Goal: Task Accomplishment & Management: Use online tool/utility

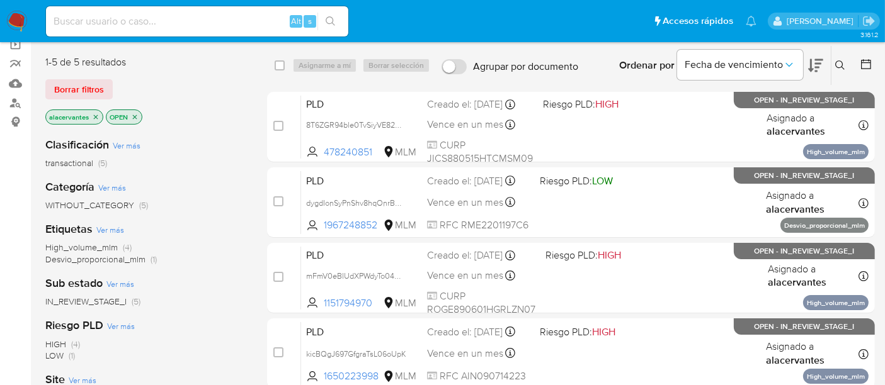
scroll to position [34, 0]
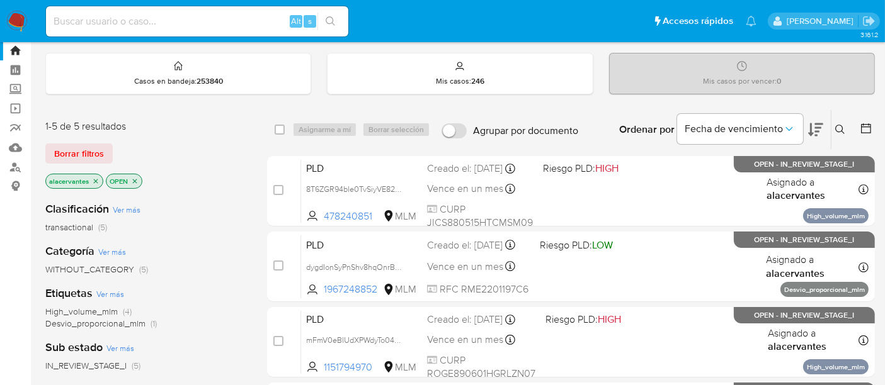
click at [194, 188] on div "alacervantes OPEN" at bounding box center [145, 183] width 201 height 18
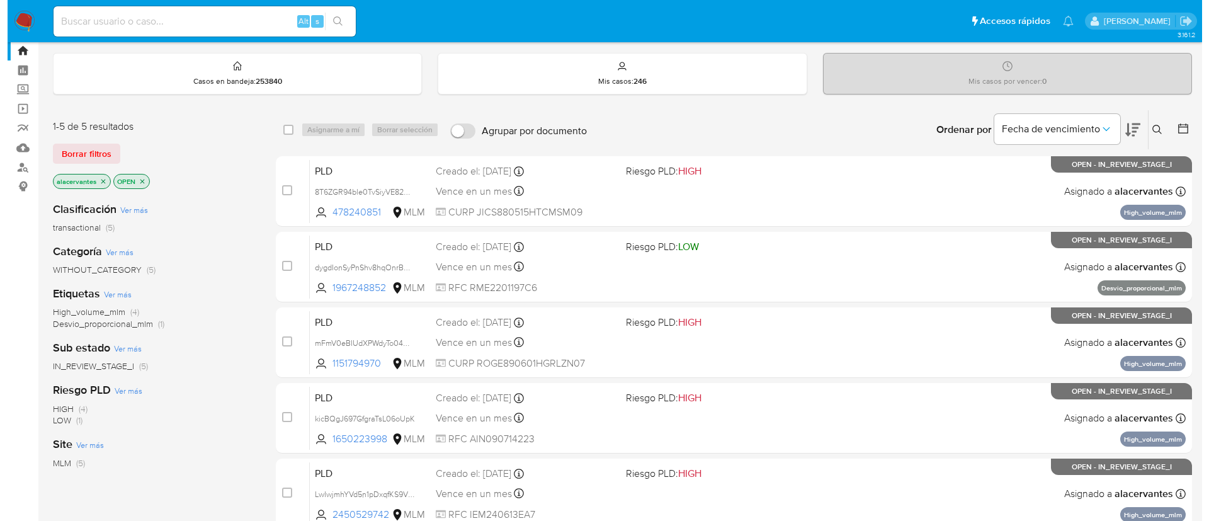
scroll to position [0, 0]
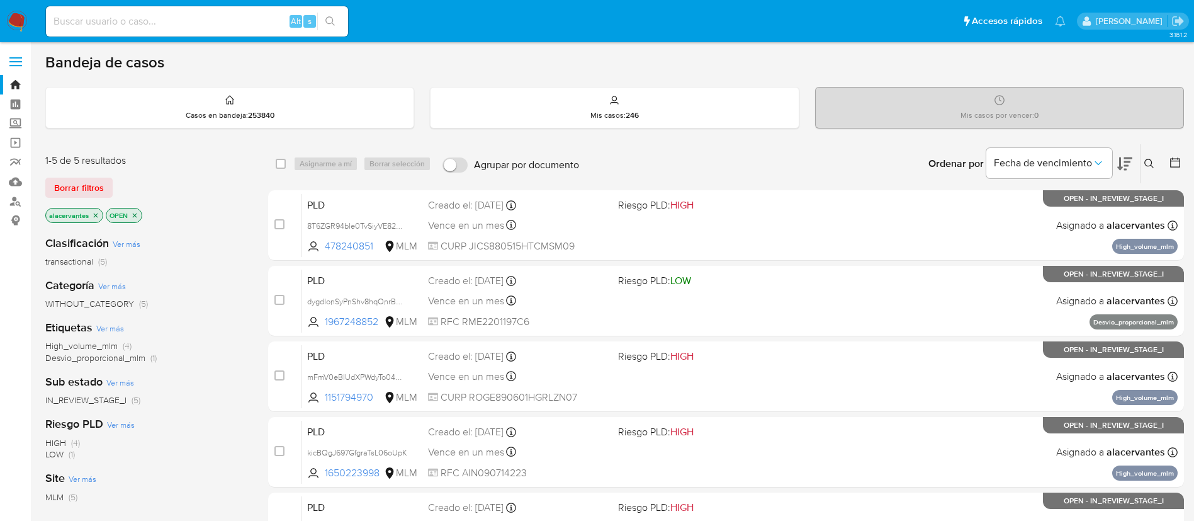
click at [170, 21] on input at bounding box center [197, 21] width 302 height 16
click at [94, 217] on icon "close-filter" at bounding box center [96, 215] width 4 height 4
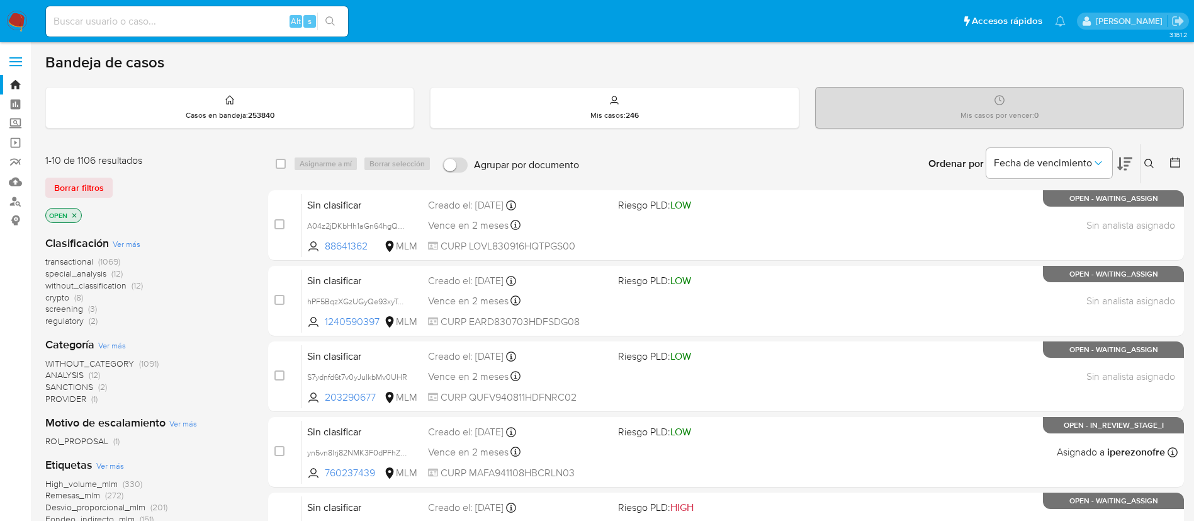
click at [895, 171] on div "Ingrese ID de usuario o caso Buscar Borrar filtros" at bounding box center [1150, 163] width 21 height 39
click at [895, 167] on icon at bounding box center [1150, 164] width 10 height 10
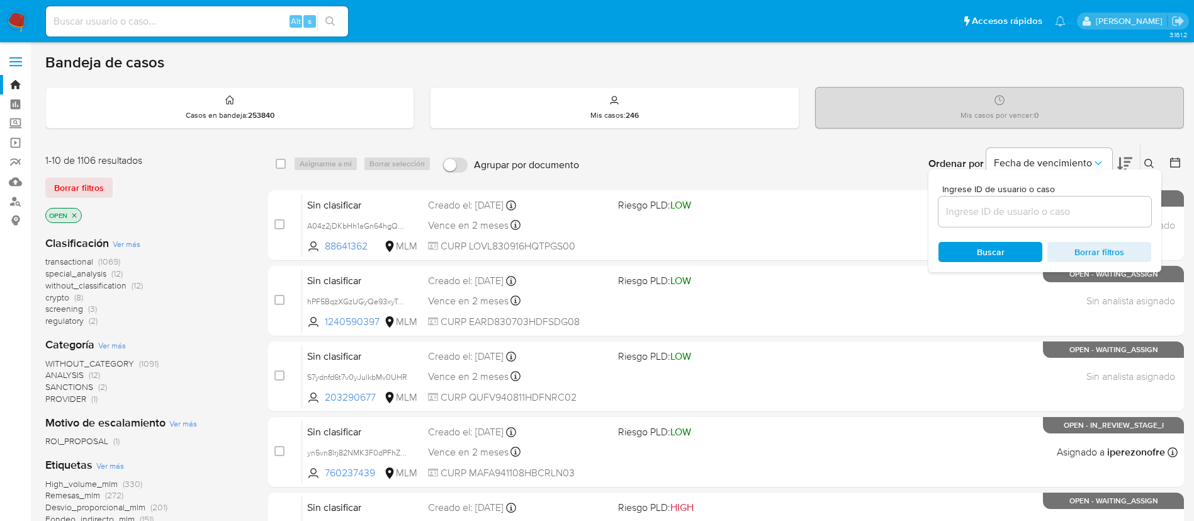
click at [895, 204] on input at bounding box center [1045, 211] width 213 height 16
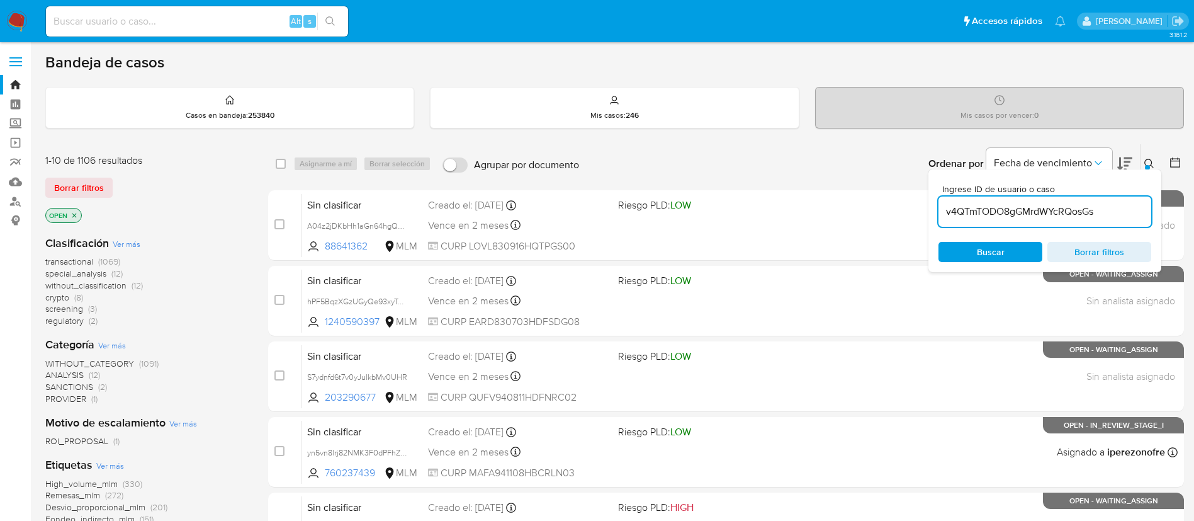
type input "v4QTmTODO8gGMrdWYcRQosGs"
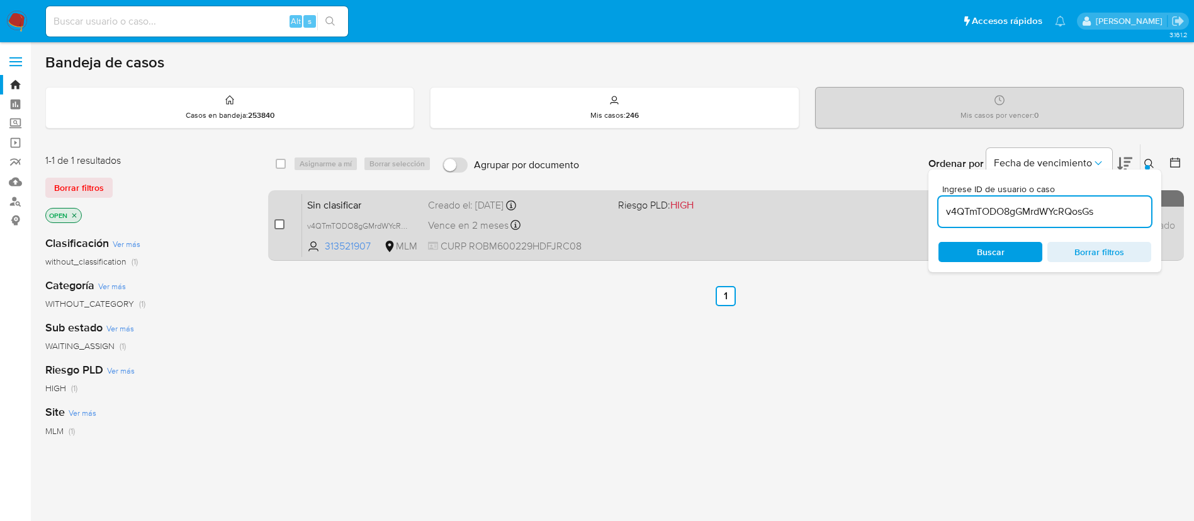
click at [276, 226] on input "checkbox" at bounding box center [280, 224] width 10 height 10
checkbox input "true"
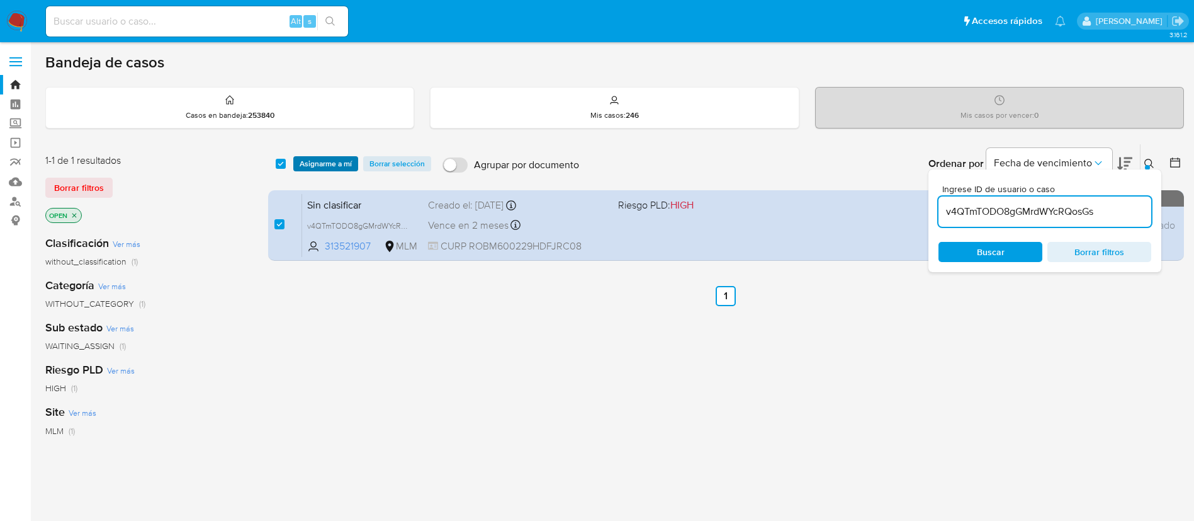
click at [316, 159] on span "Asignarme a mí" at bounding box center [326, 163] width 52 height 13
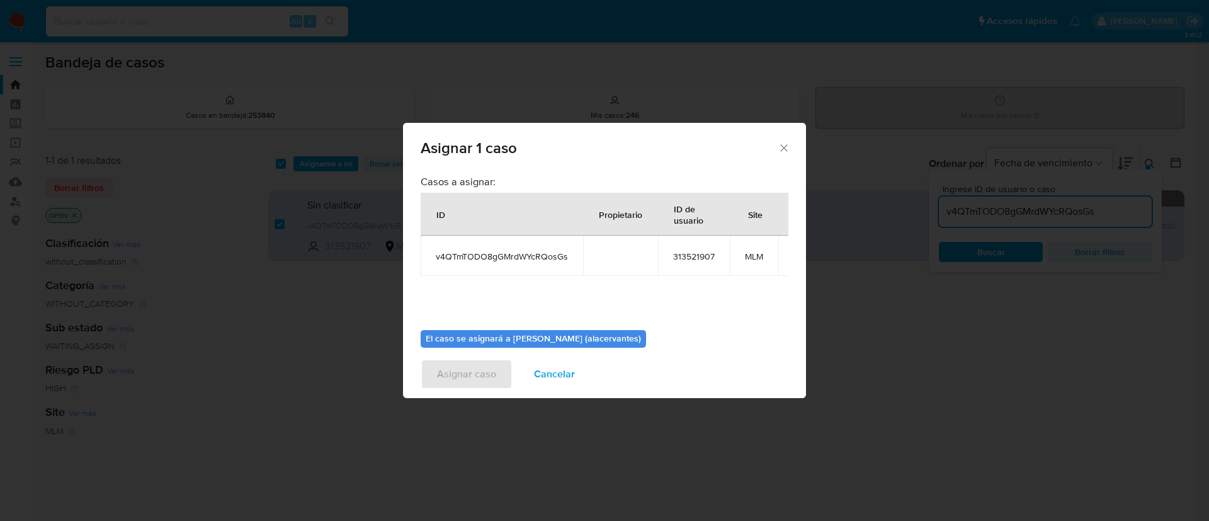
scroll to position [80, 0]
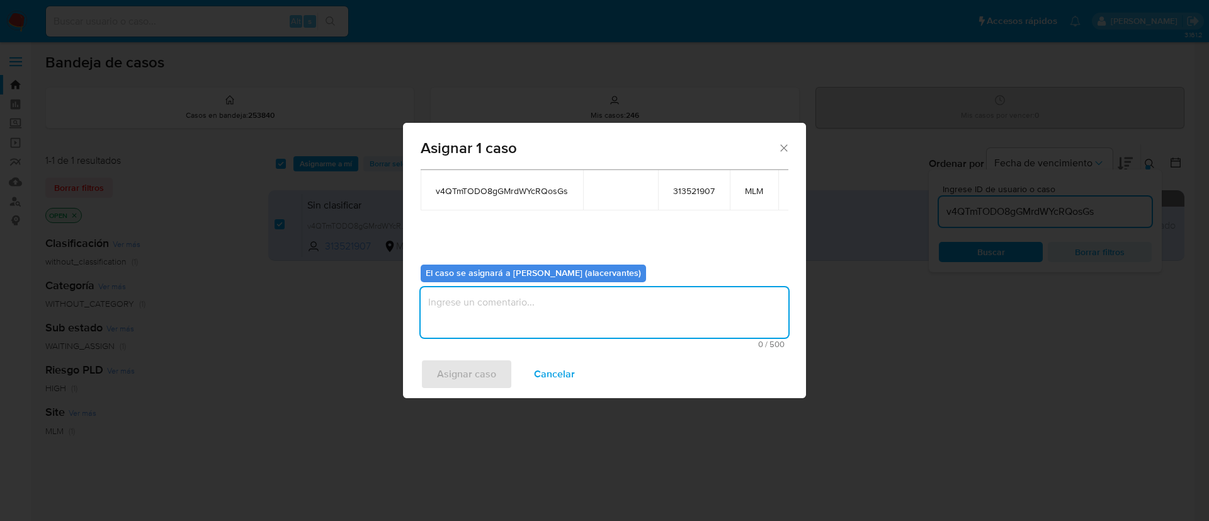
click at [529, 292] on textarea "assign-modal" at bounding box center [605, 312] width 368 height 50
type textarea "AC"
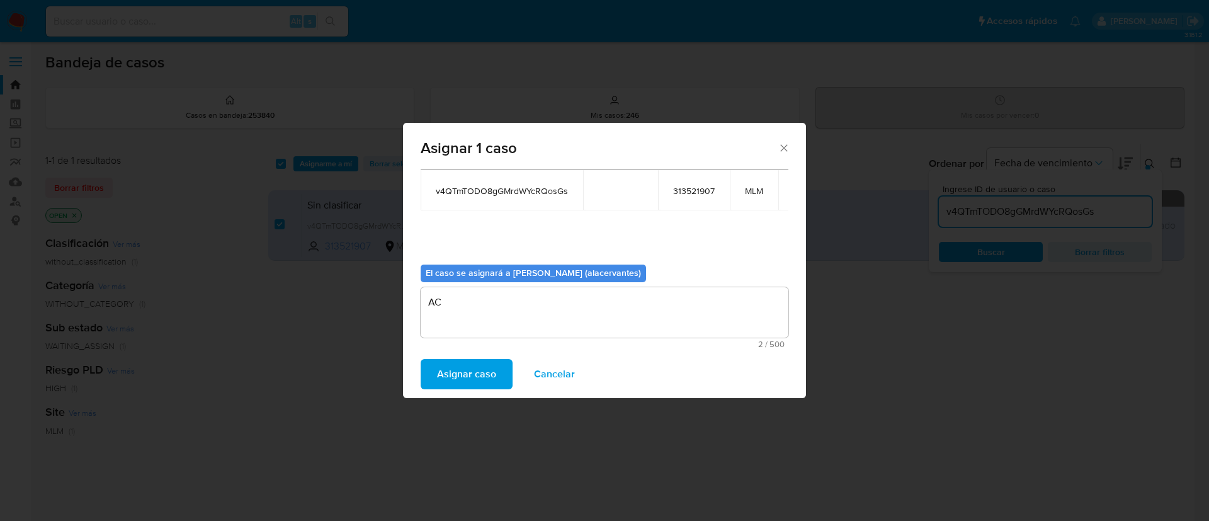
click at [485, 380] on span "Asignar caso" at bounding box center [466, 374] width 59 height 28
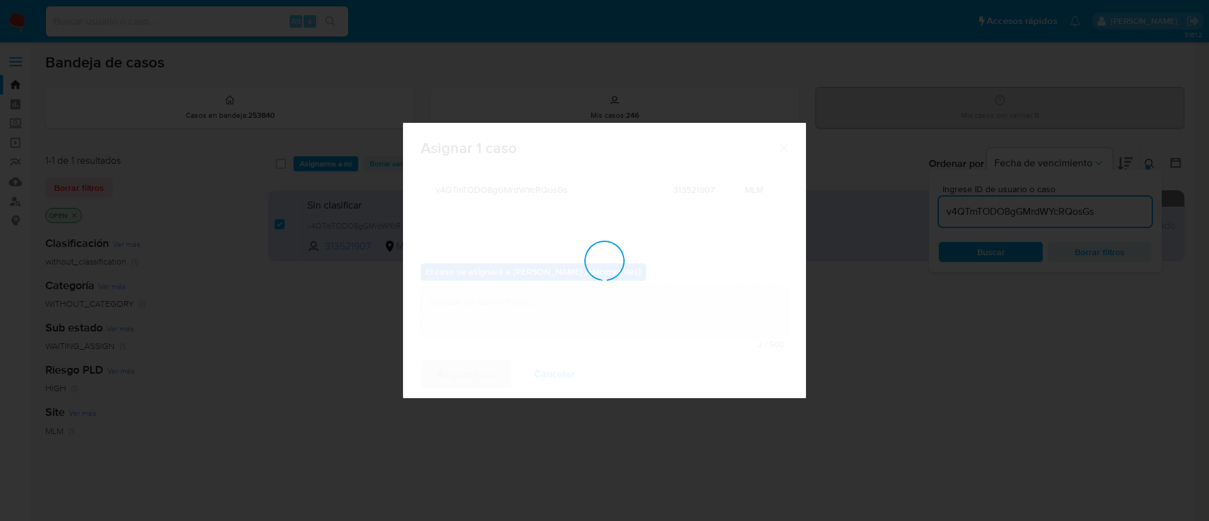
checkbox input "false"
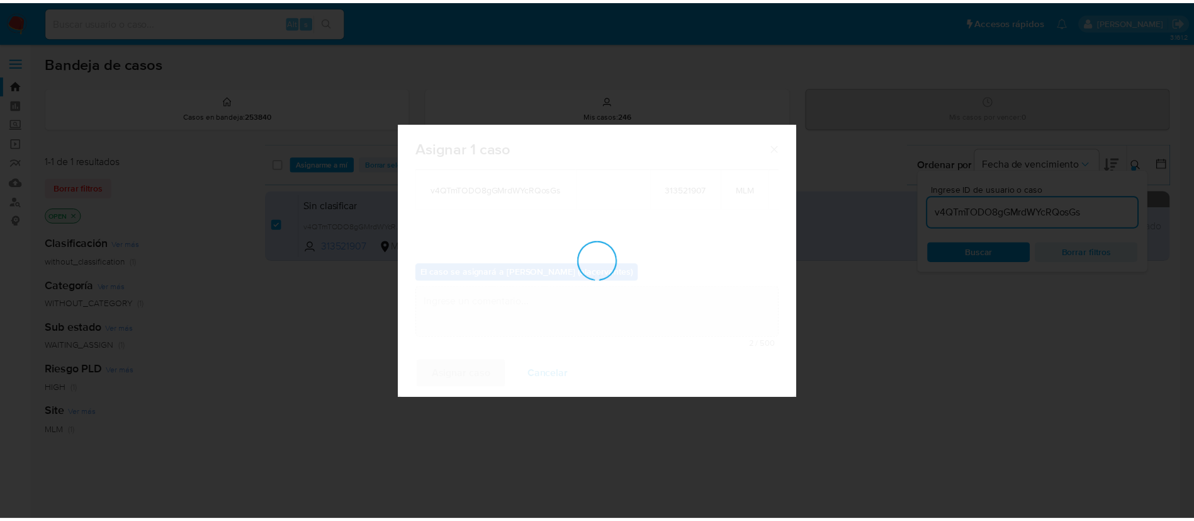
scroll to position [76, 0]
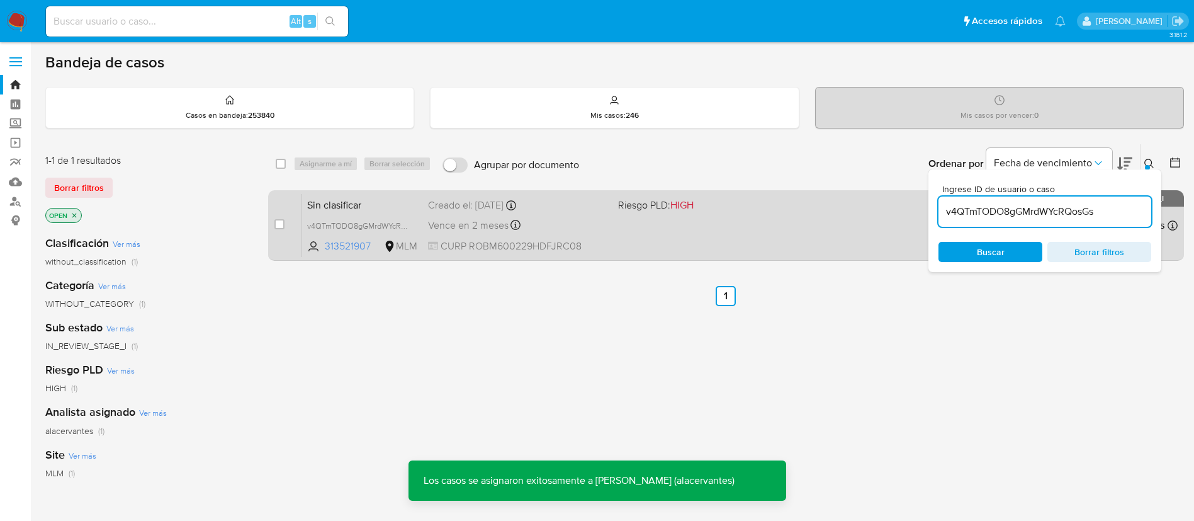
click at [735, 233] on div "Sin clasificar v4QTmTODO8gGMrdWYcRQosGs 313521907 MLM Riesgo PLD: HIGH Creado e…" at bounding box center [740, 225] width 876 height 64
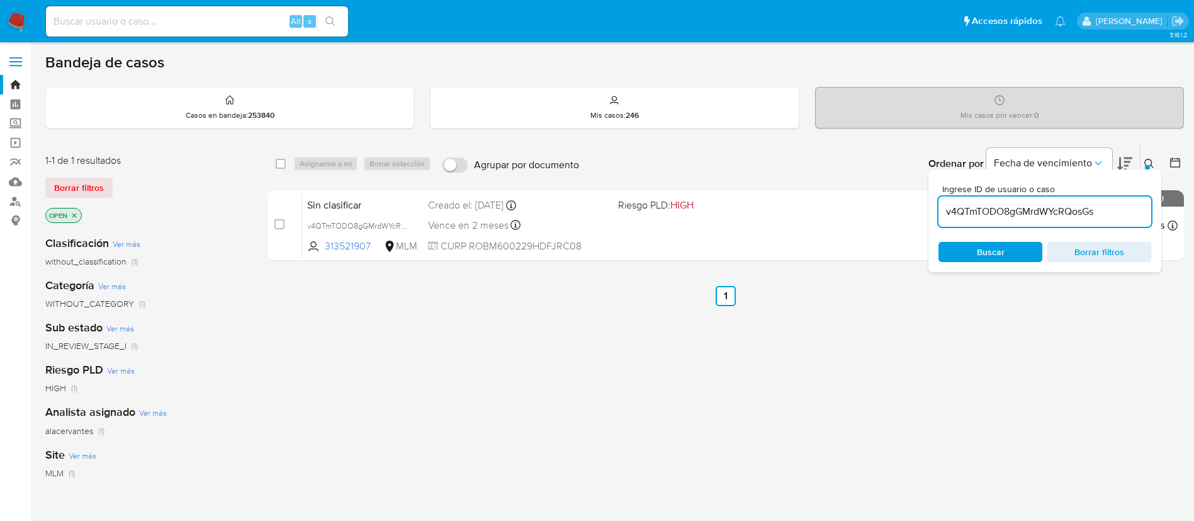
click at [16, 11] on img at bounding box center [16, 21] width 21 height 21
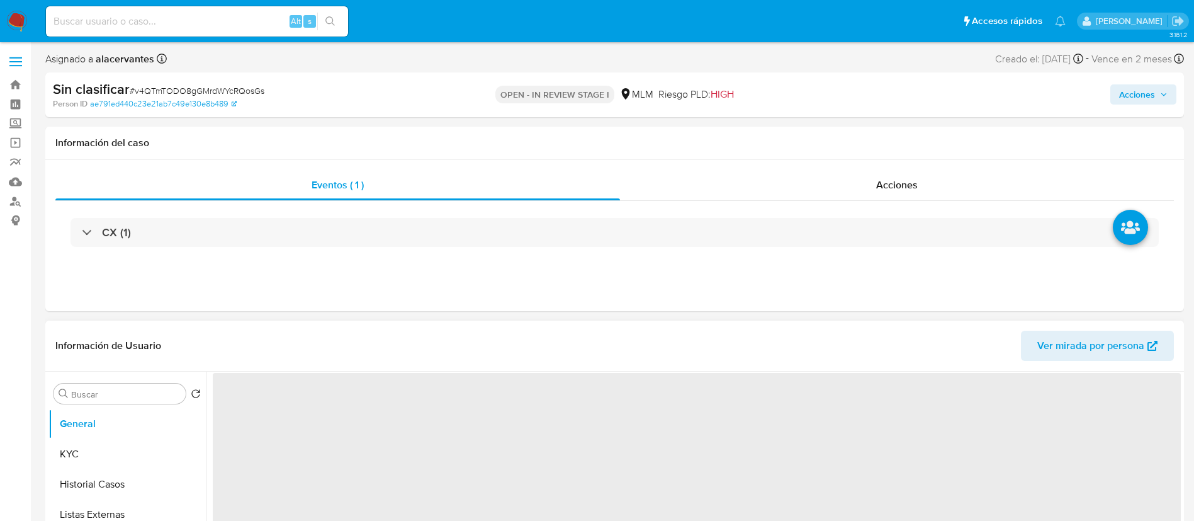
select select "10"
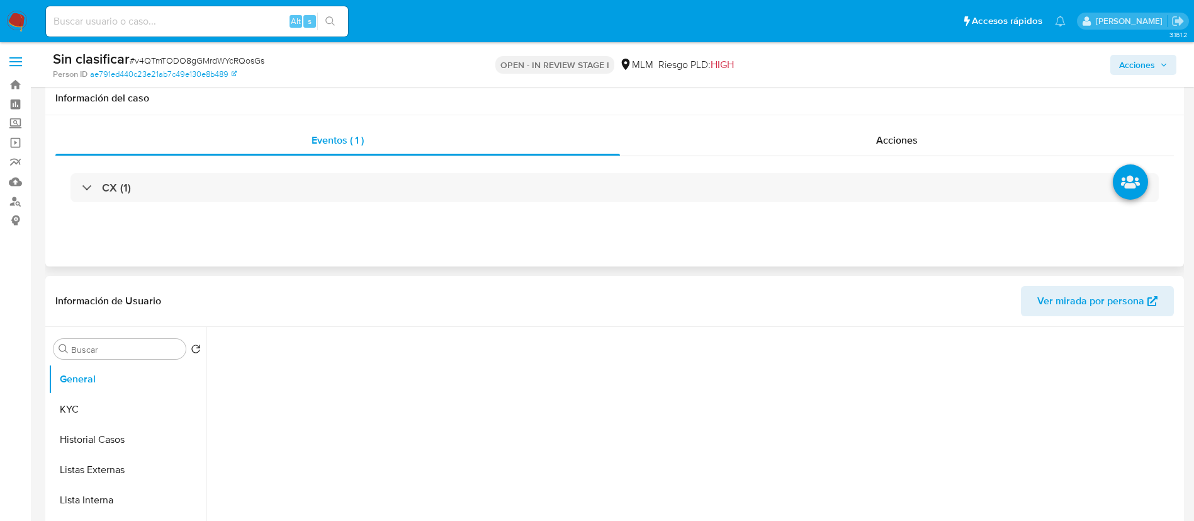
scroll to position [94, 0]
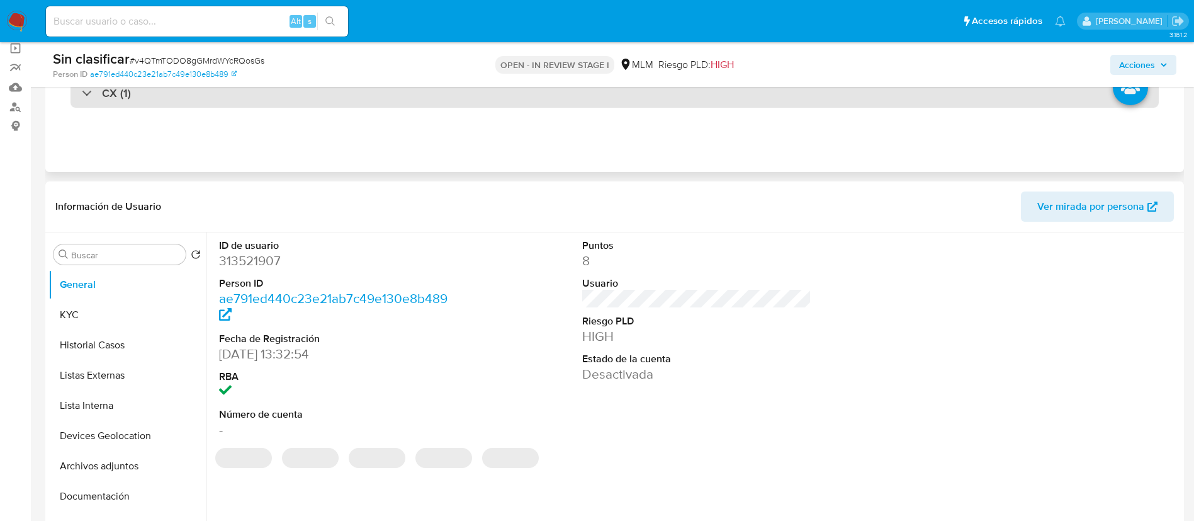
click at [327, 99] on div "CX (1)" at bounding box center [615, 93] width 1089 height 29
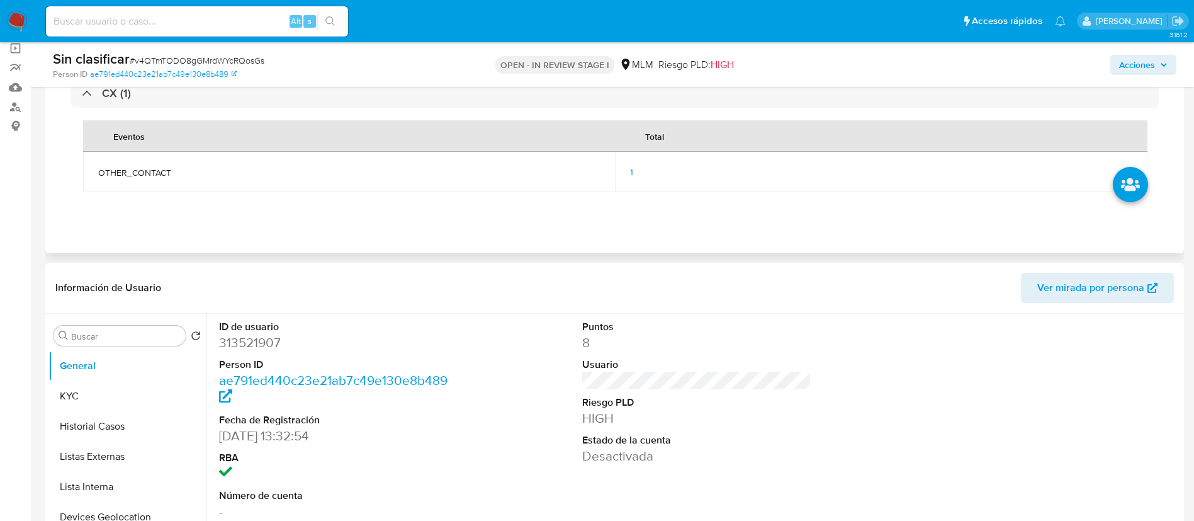
click at [627, 176] on td "1" at bounding box center [881, 172] width 532 height 40
click at [630, 169] on span "1" at bounding box center [631, 172] width 3 height 13
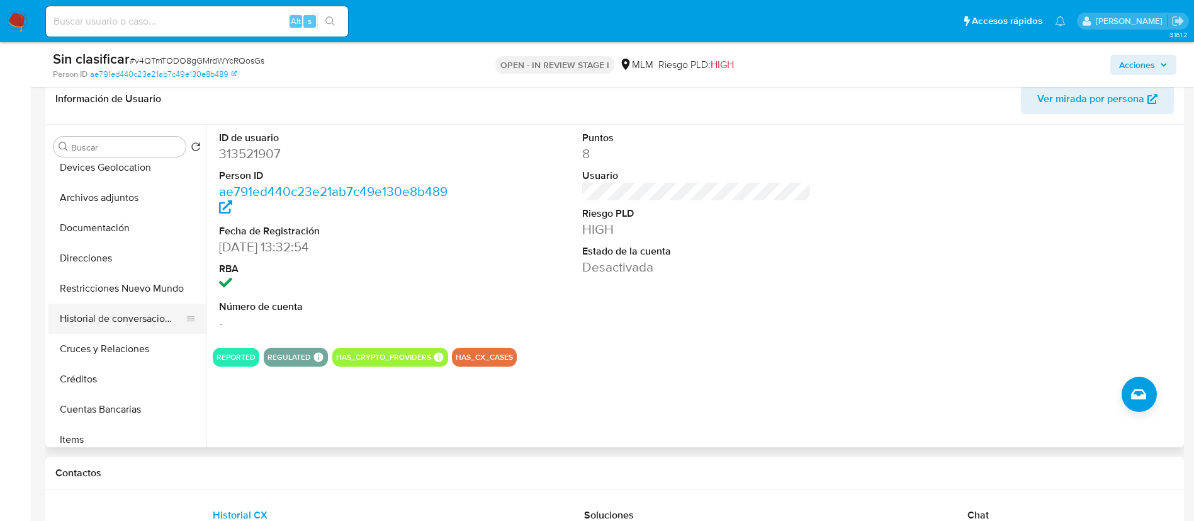
scroll to position [189, 0]
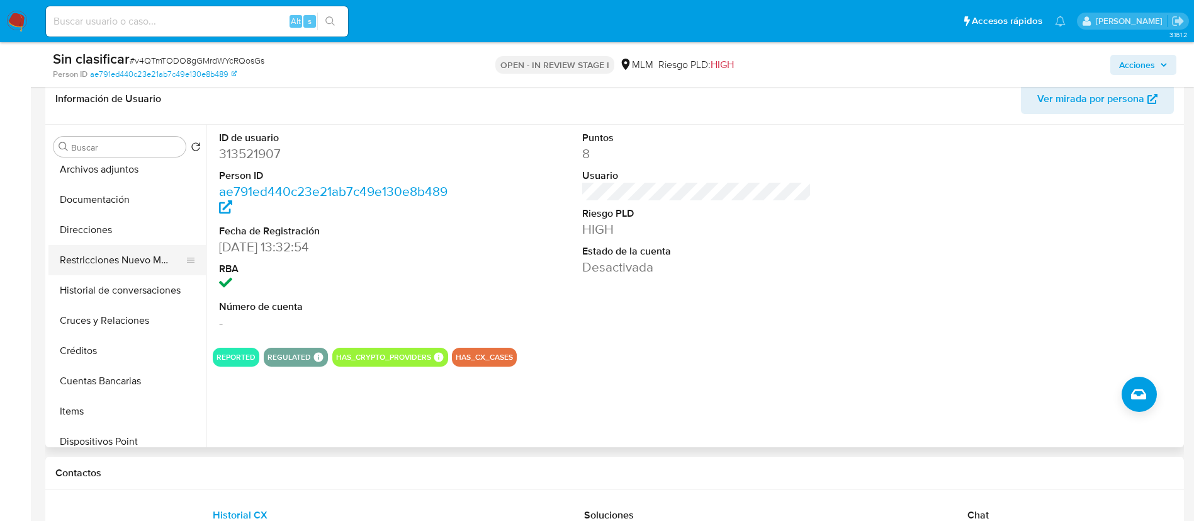
click at [118, 264] on button "Restricciones Nuevo Mundo" at bounding box center [121, 260] width 147 height 30
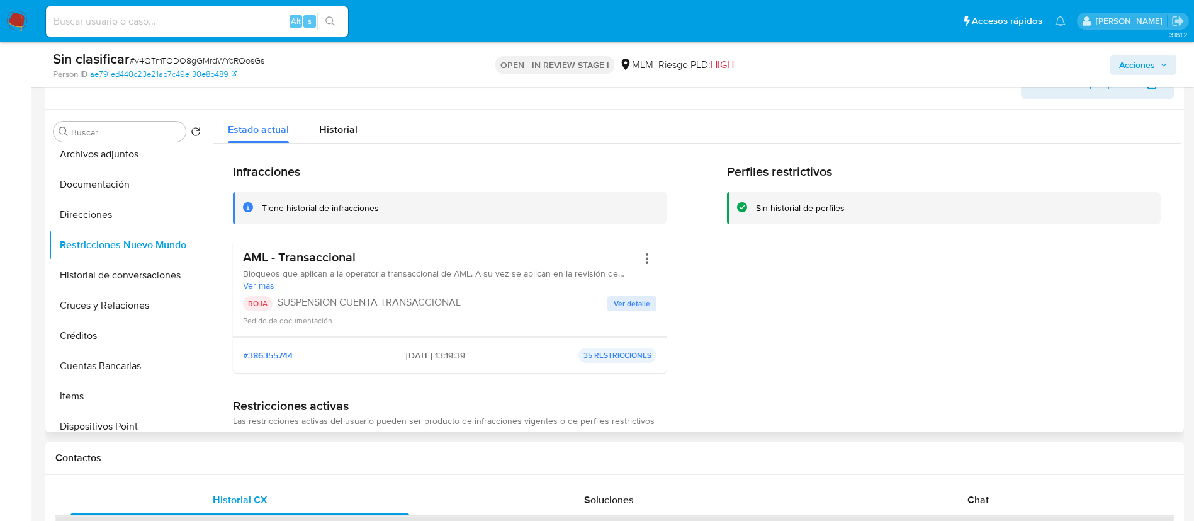
click at [639, 307] on span "Ver detalle" at bounding box center [632, 303] width 37 height 13
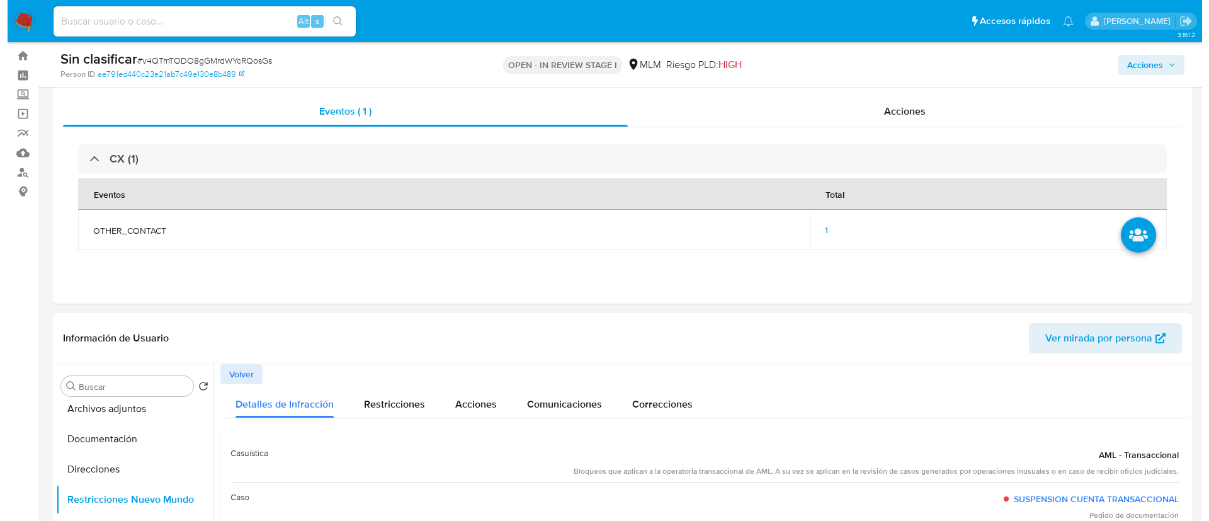
scroll to position [0, 0]
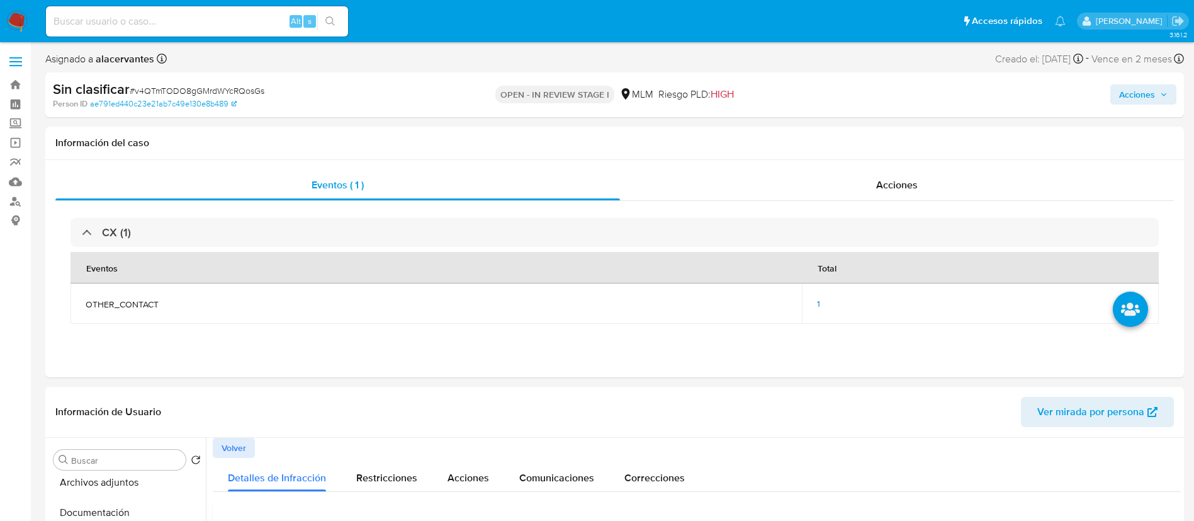
click at [1153, 94] on span "Acciones" at bounding box center [1137, 94] width 36 height 20
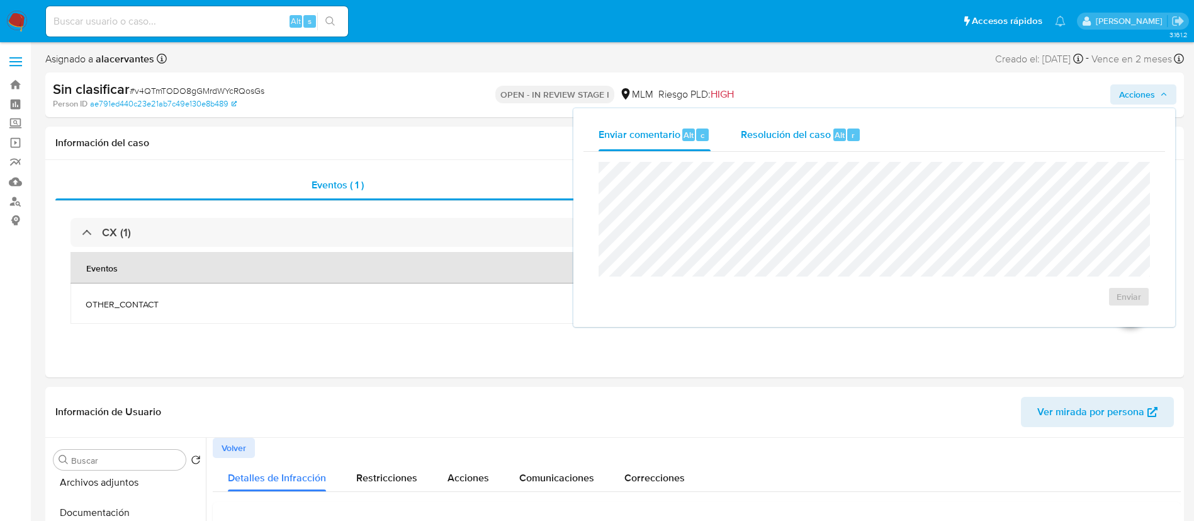
click at [803, 132] on span "Resolución del caso" at bounding box center [786, 134] width 90 height 14
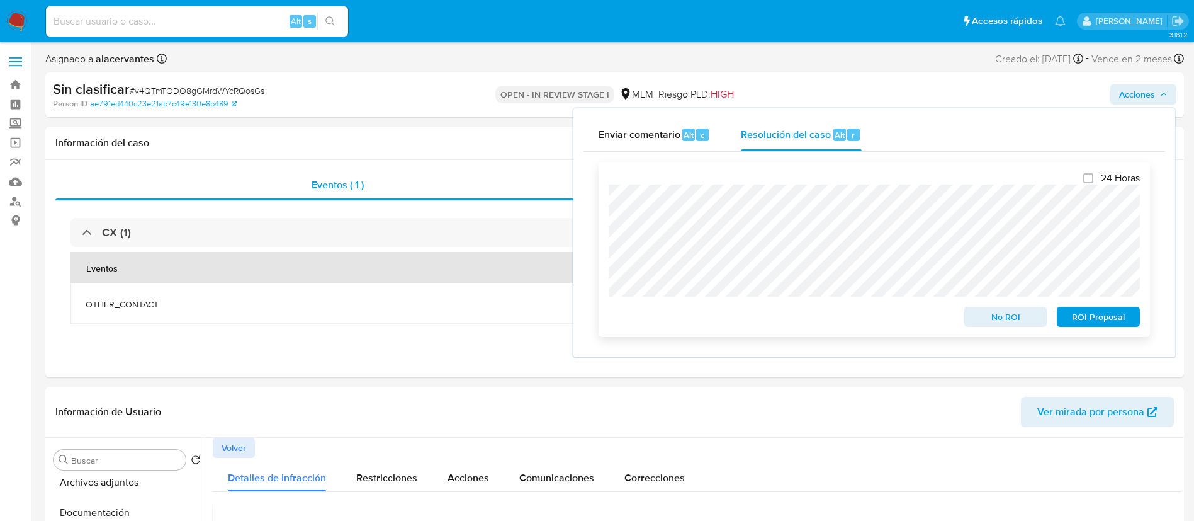
click at [1018, 315] on span "No ROI" at bounding box center [1005, 317] width 65 height 18
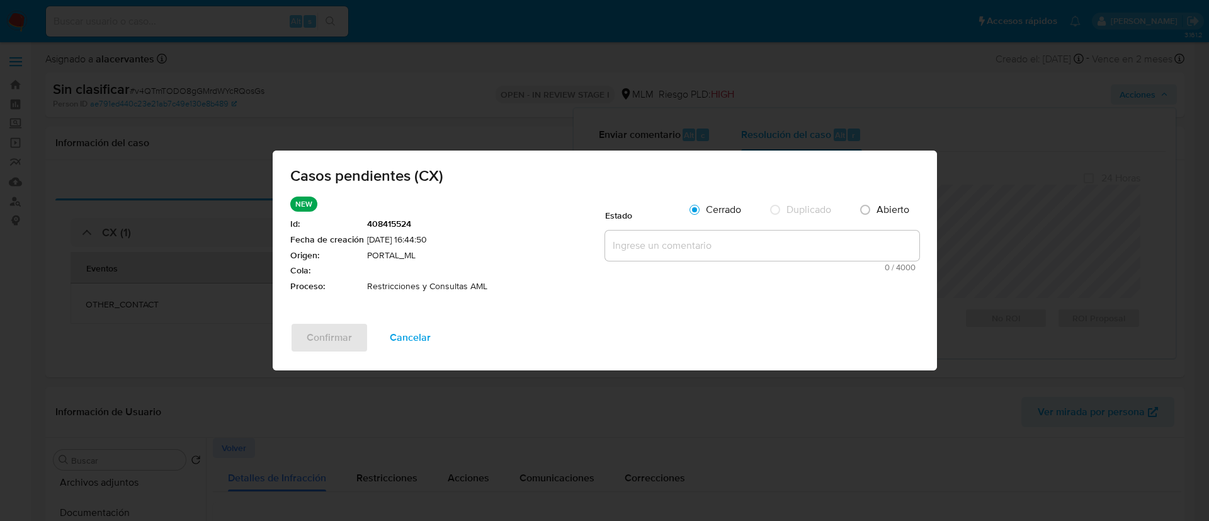
click at [742, 222] on div "Cerrado" at bounding box center [716, 209] width 71 height 26
click at [747, 237] on textarea at bounding box center [762, 245] width 314 height 30
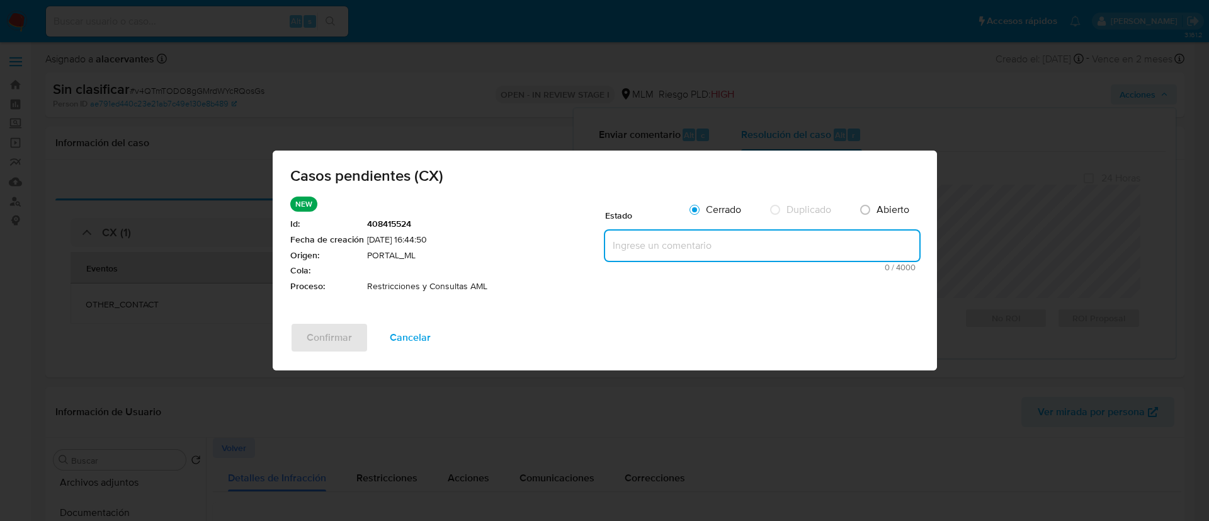
paste textarea "Se valida caso generado por CX. Cliente cuenta con reportes a la autoridad por …"
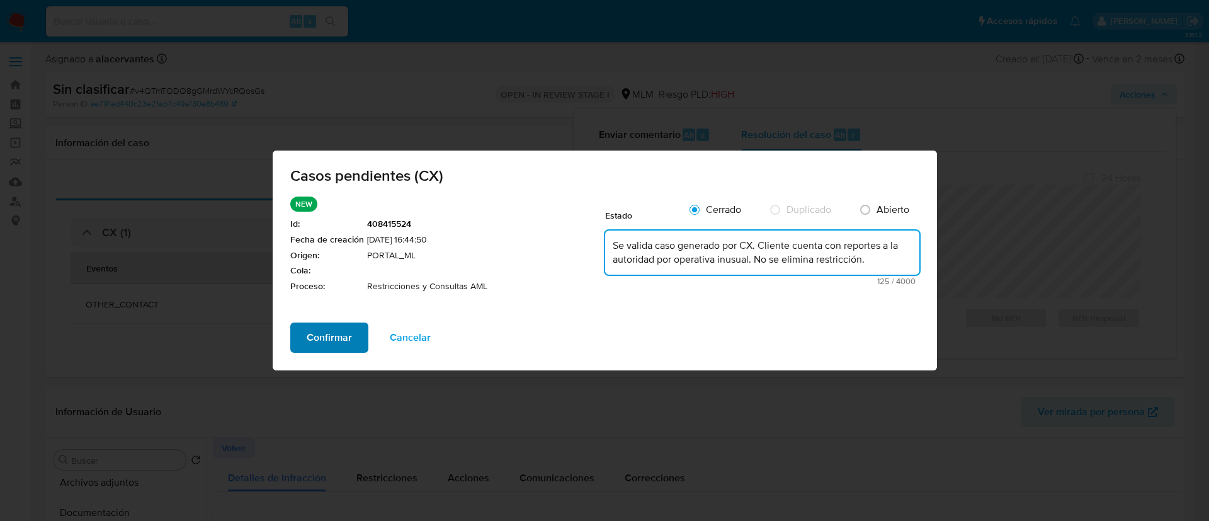
type textarea "Se valida caso generado por CX. Cliente cuenta con reportes a la autoridad por …"
click at [330, 343] on span "Confirmar" at bounding box center [329, 338] width 45 height 28
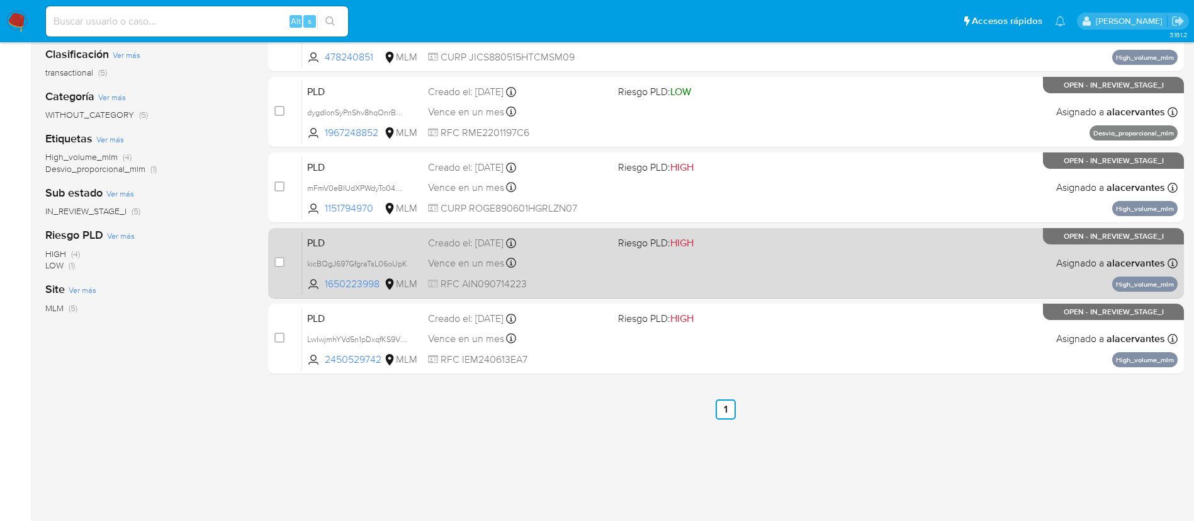
scroll to position [246, 0]
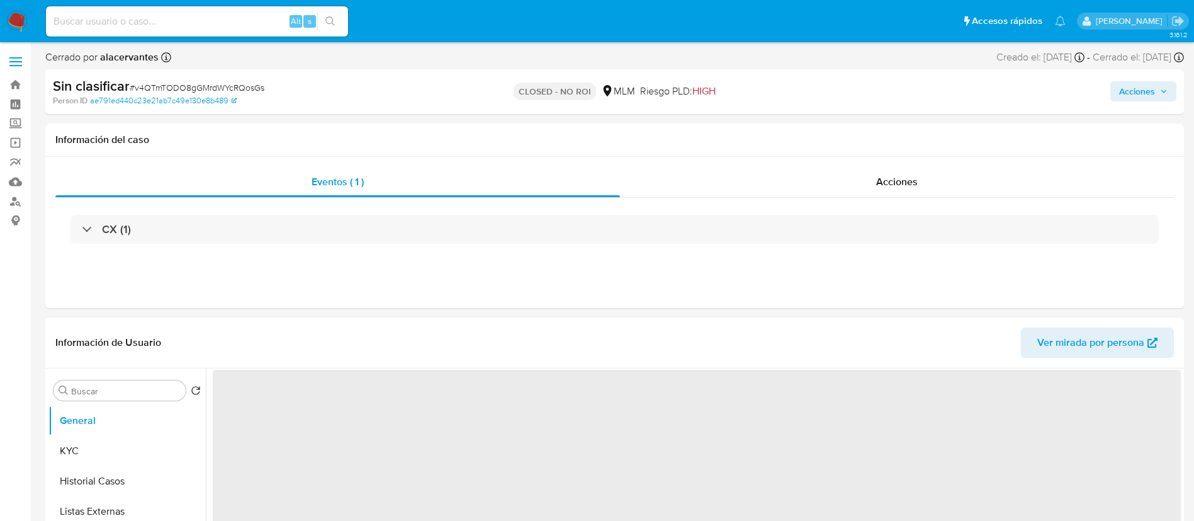
select select "10"
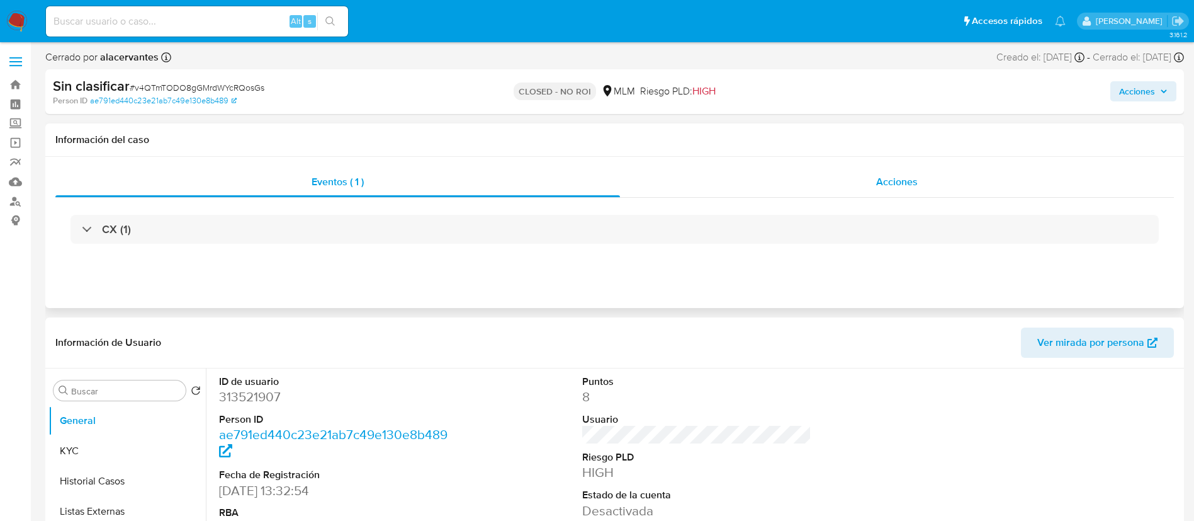
click at [806, 183] on div "Acciones" at bounding box center [897, 182] width 554 height 30
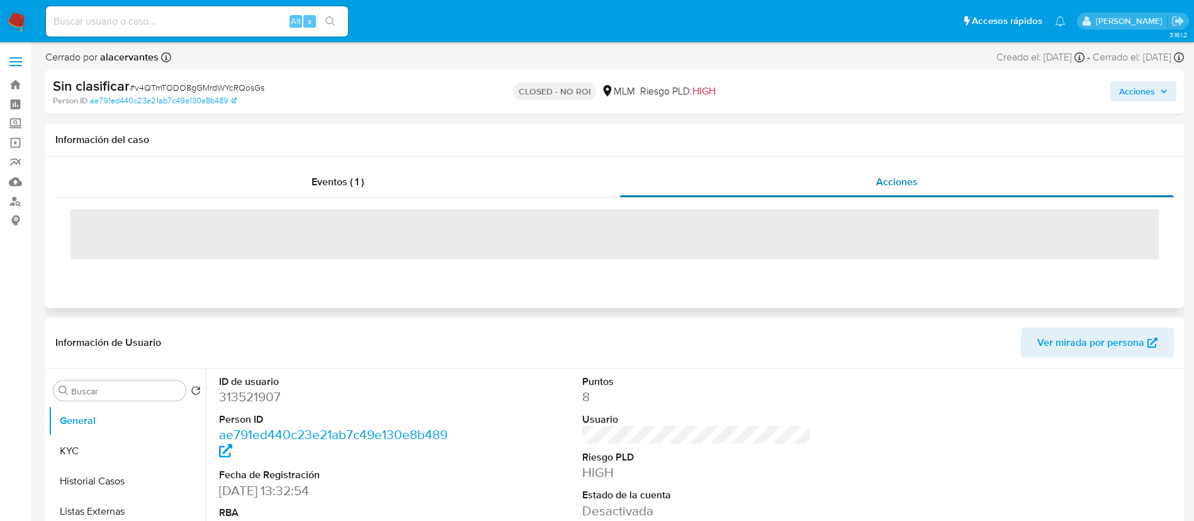
click at [806, 183] on div "Acciones" at bounding box center [897, 182] width 554 height 30
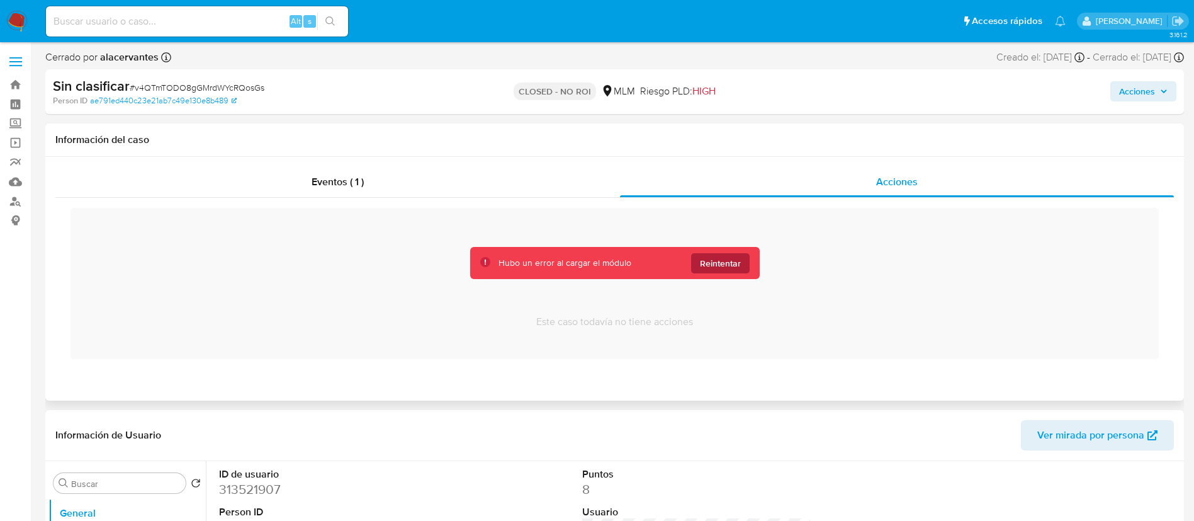
click at [704, 269] on span "Reintentar" at bounding box center [720, 263] width 41 height 20
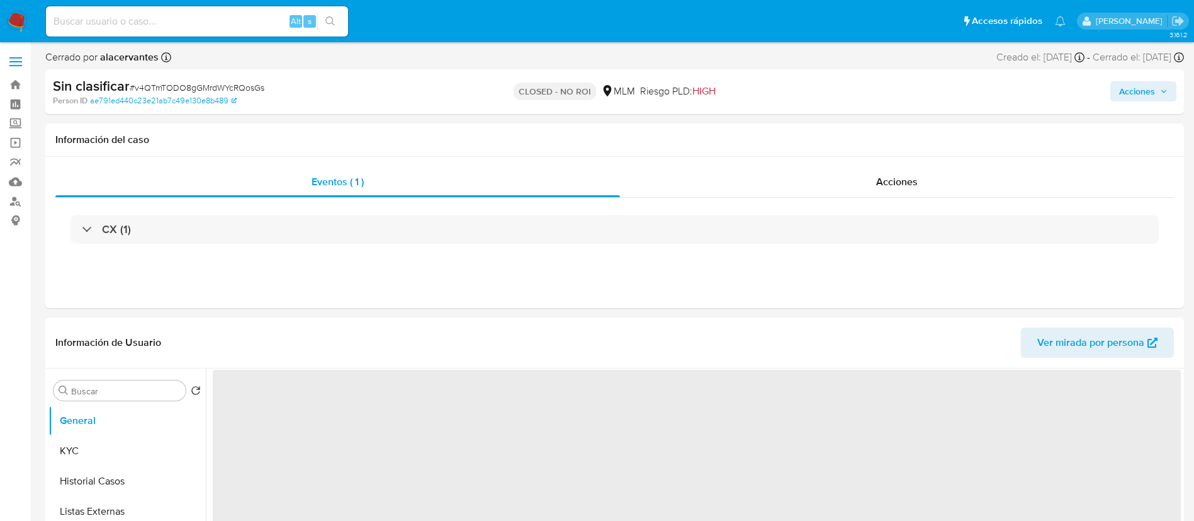
select select "10"
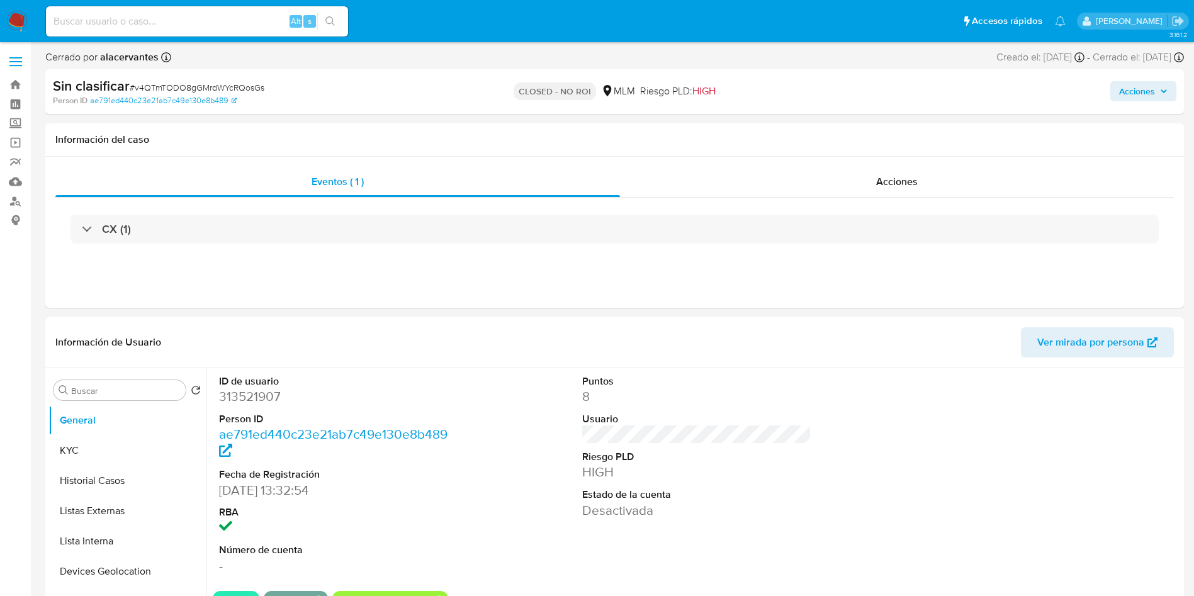
click at [11, 19] on img at bounding box center [16, 21] width 21 height 21
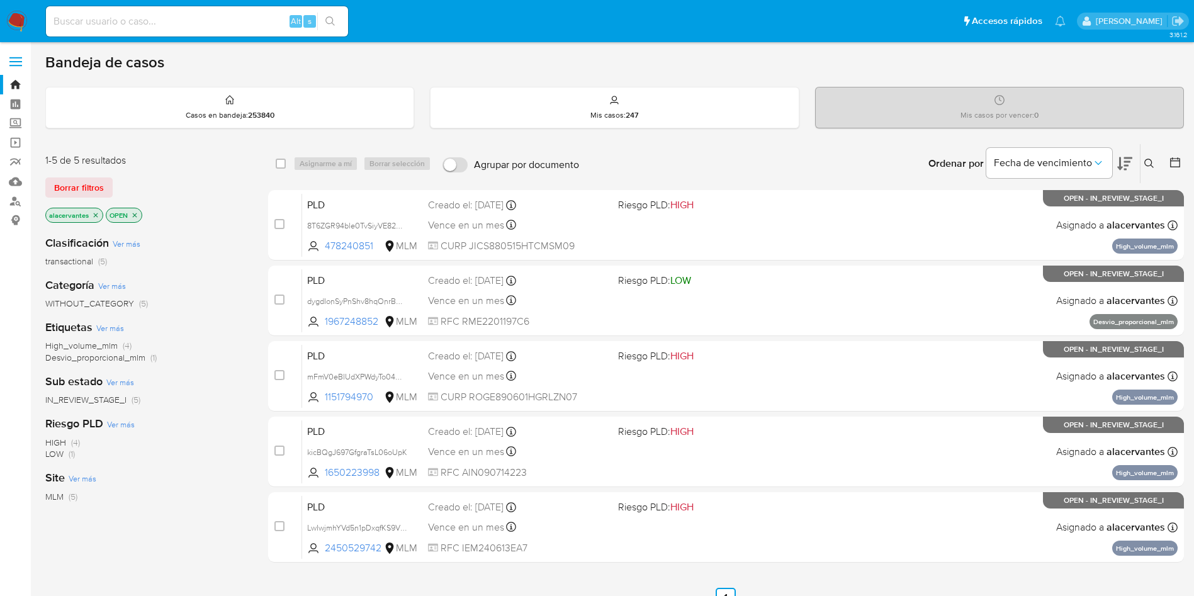
click at [231, 16] on input at bounding box center [197, 21] width 302 height 16
paste input "1650223998"
type input "1650223998"
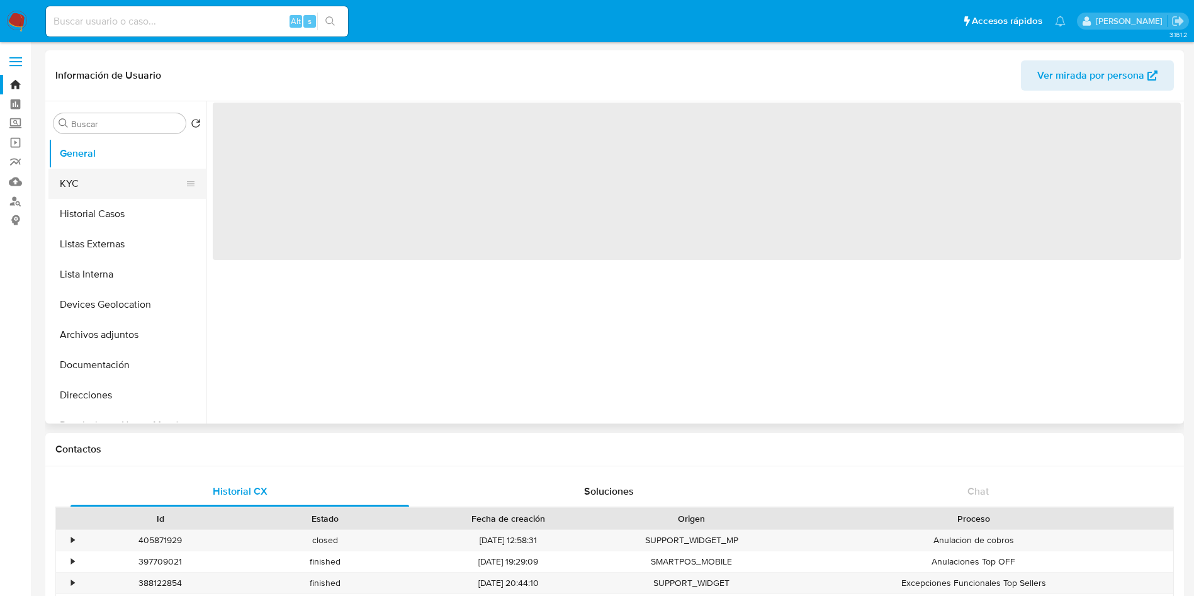
select select "10"
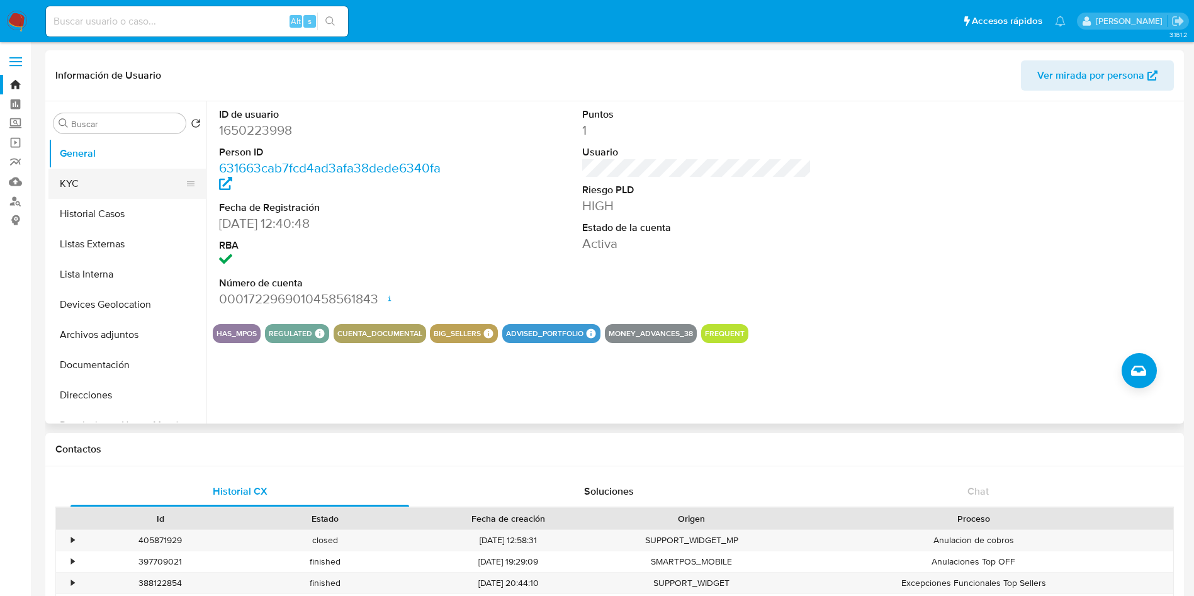
click at [88, 189] on button "KYC" at bounding box center [121, 184] width 147 height 30
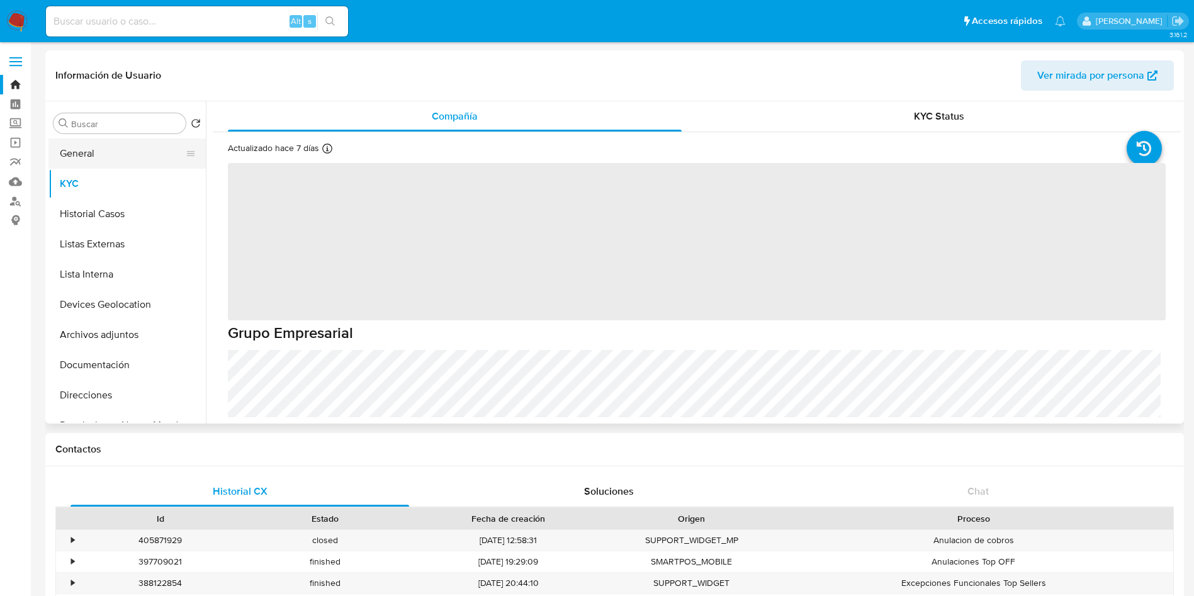
click at [103, 151] on button "General" at bounding box center [121, 154] width 147 height 30
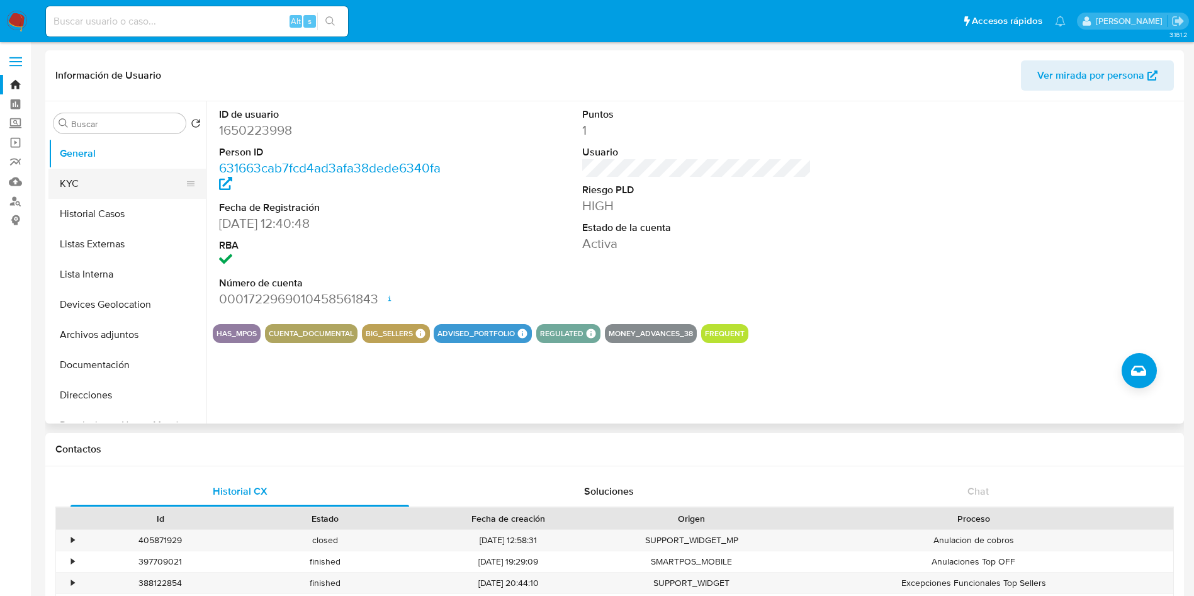
click at [118, 179] on button "KYC" at bounding box center [121, 184] width 147 height 30
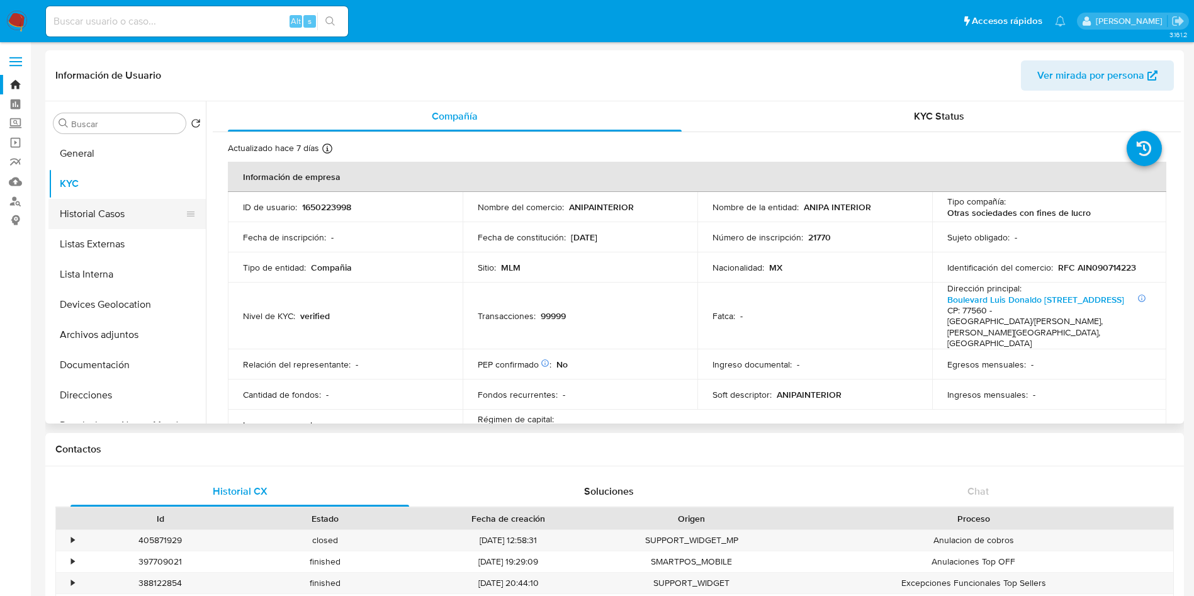
click at [76, 214] on button "Historial Casos" at bounding box center [121, 214] width 147 height 30
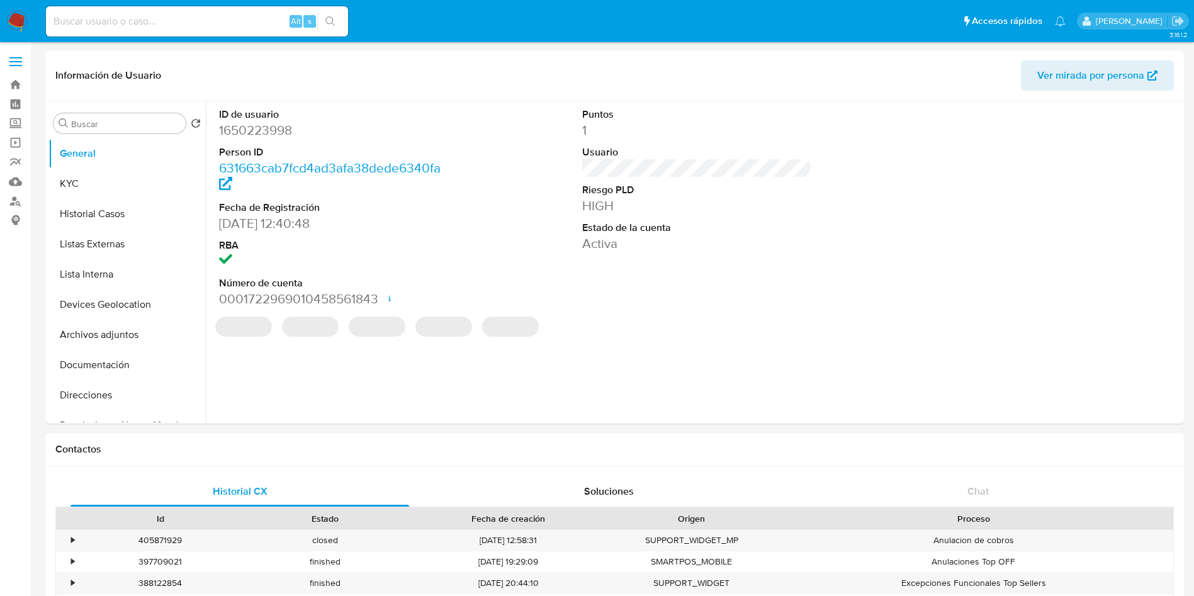
select select "10"
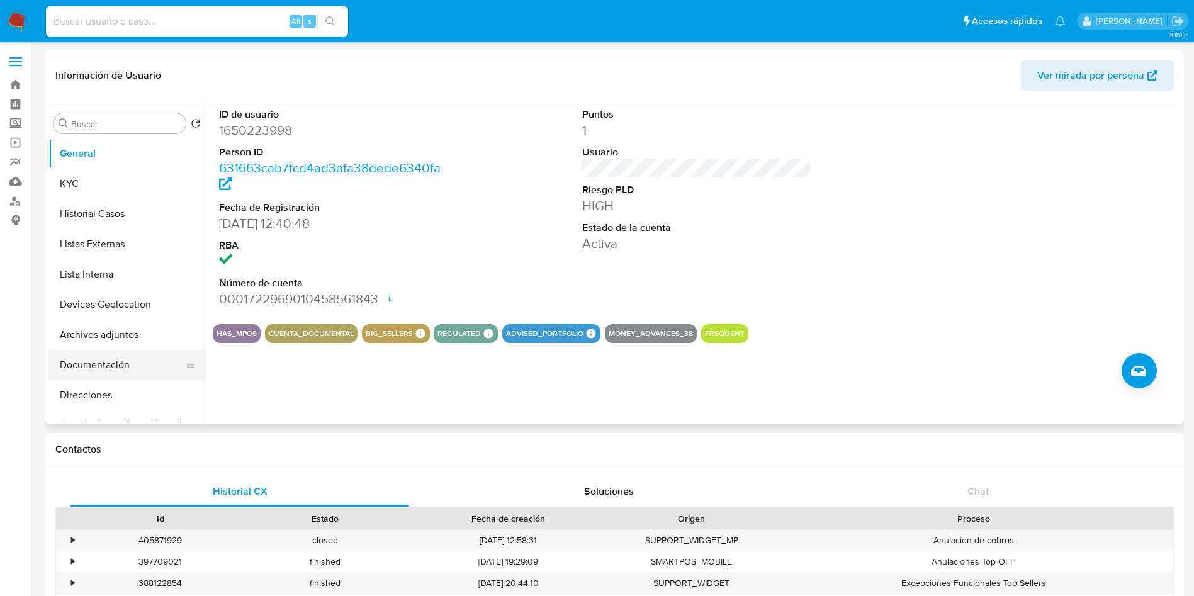
click at [118, 371] on button "Documentación" at bounding box center [121, 365] width 147 height 30
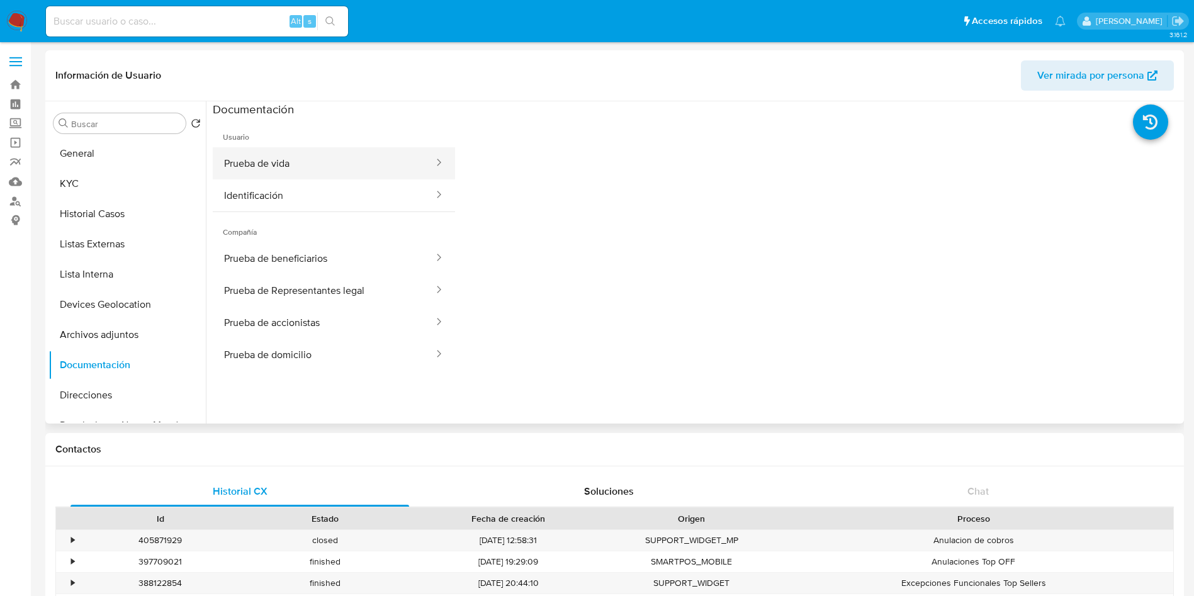
click at [349, 156] on button "Prueba de vida" at bounding box center [324, 163] width 222 height 32
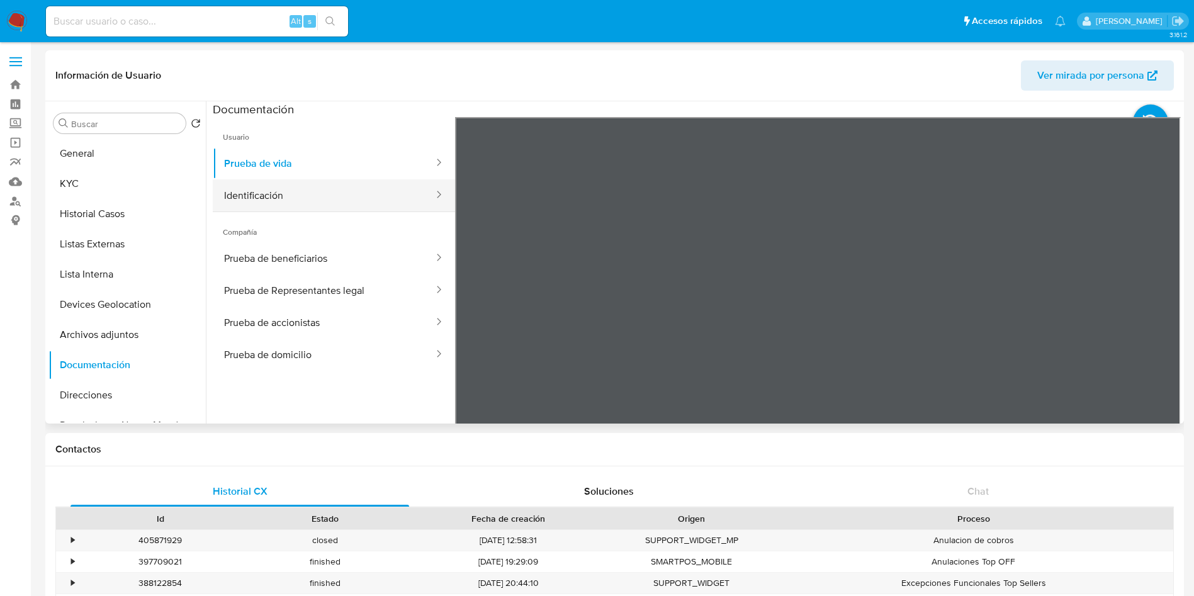
click at [380, 205] on button "Identificación" at bounding box center [324, 195] width 222 height 32
click at [396, 241] on span "Compañía" at bounding box center [334, 227] width 242 height 30
click at [385, 278] on button "Prueba de Representantes legal" at bounding box center [324, 291] width 222 height 32
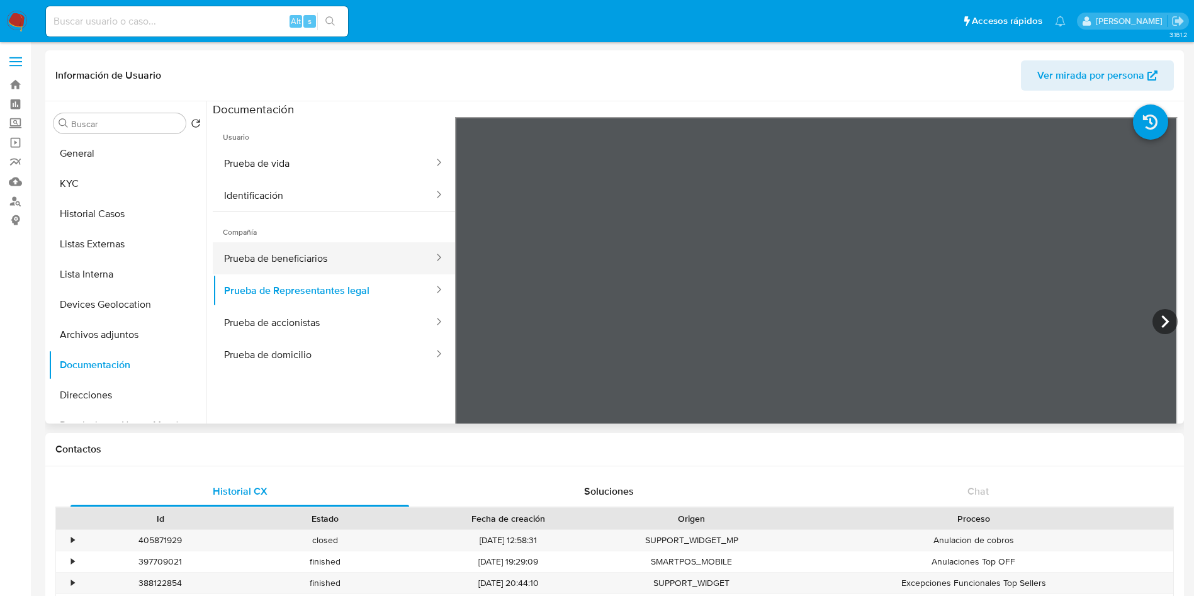
click at [385, 253] on button "Prueba de beneficiarios" at bounding box center [324, 258] width 222 height 32
click at [309, 292] on button "Prueba de Representantes legal" at bounding box center [324, 291] width 222 height 32
click at [324, 327] on button "Prueba de accionistas" at bounding box center [324, 323] width 222 height 32
click at [337, 295] on button "Prueba de Representantes legal" at bounding box center [324, 291] width 222 height 32
click at [358, 313] on button "Prueba de accionistas" at bounding box center [324, 323] width 222 height 32
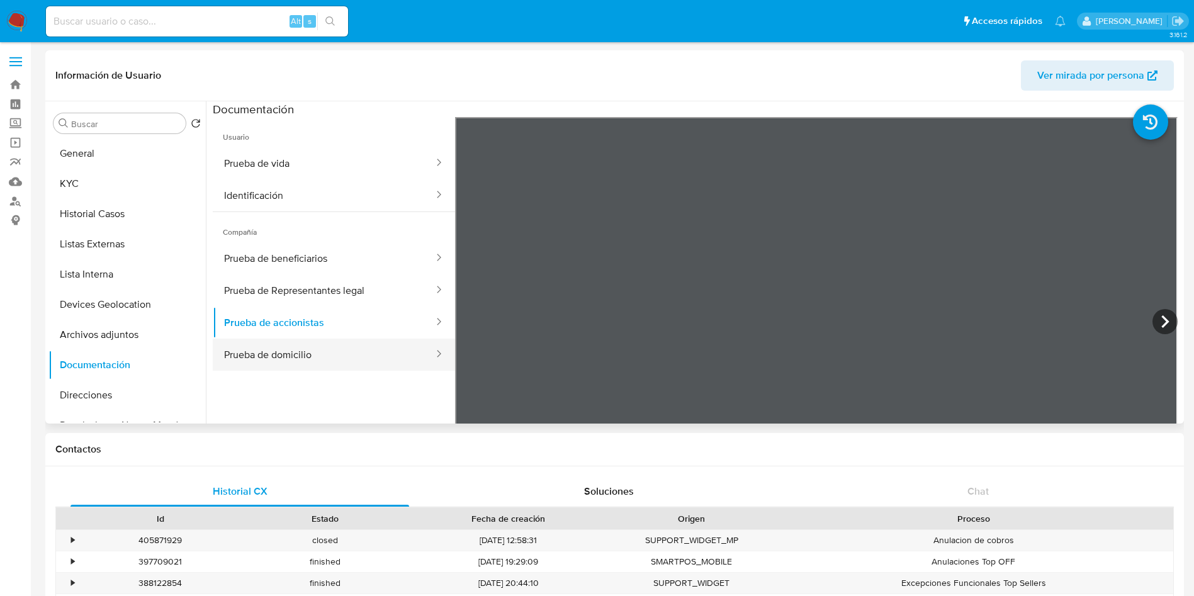
click at [372, 360] on button "Prueba de domicilio" at bounding box center [324, 355] width 222 height 32
click at [114, 305] on button "Devices Geolocation" at bounding box center [121, 305] width 147 height 30
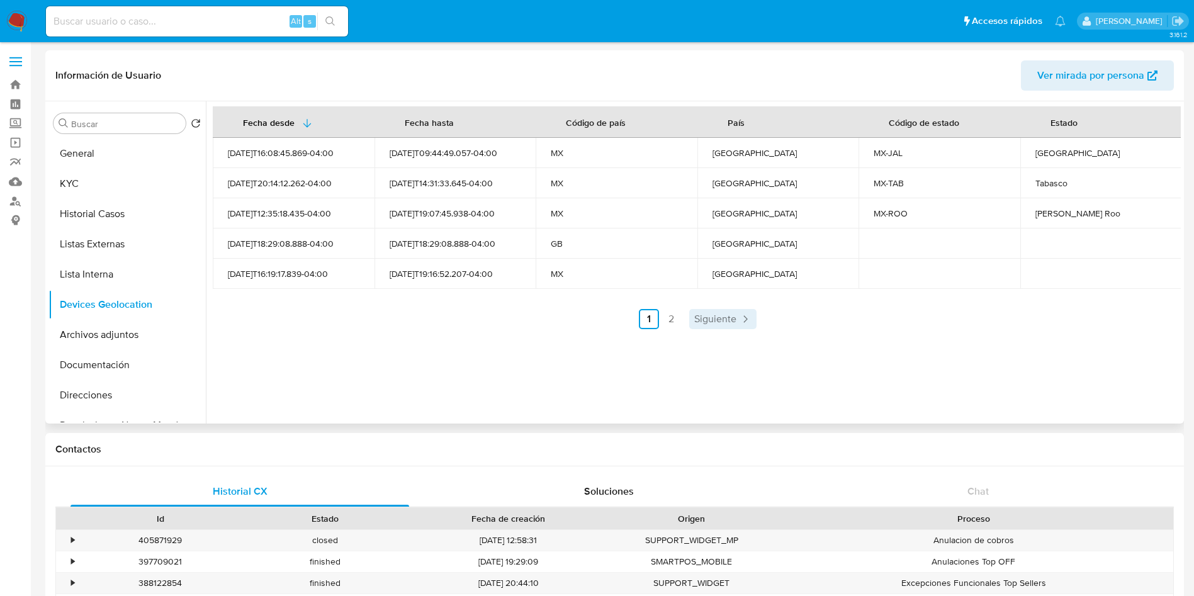
click at [703, 310] on link "Siguiente" at bounding box center [722, 319] width 67 height 20
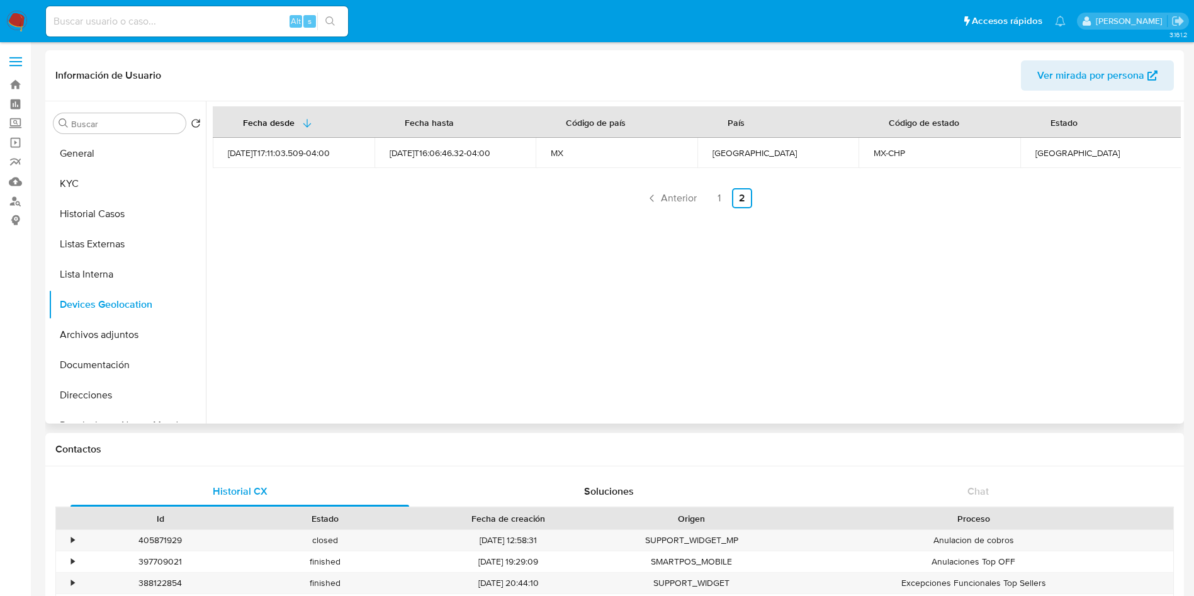
click at [673, 177] on div "Fecha desde Fecha hasta Código de país País Código de estado Estado 2024-05-08T…" at bounding box center [697, 157] width 968 height 102
click at [672, 203] on span "Anterior" at bounding box center [679, 198] width 36 height 10
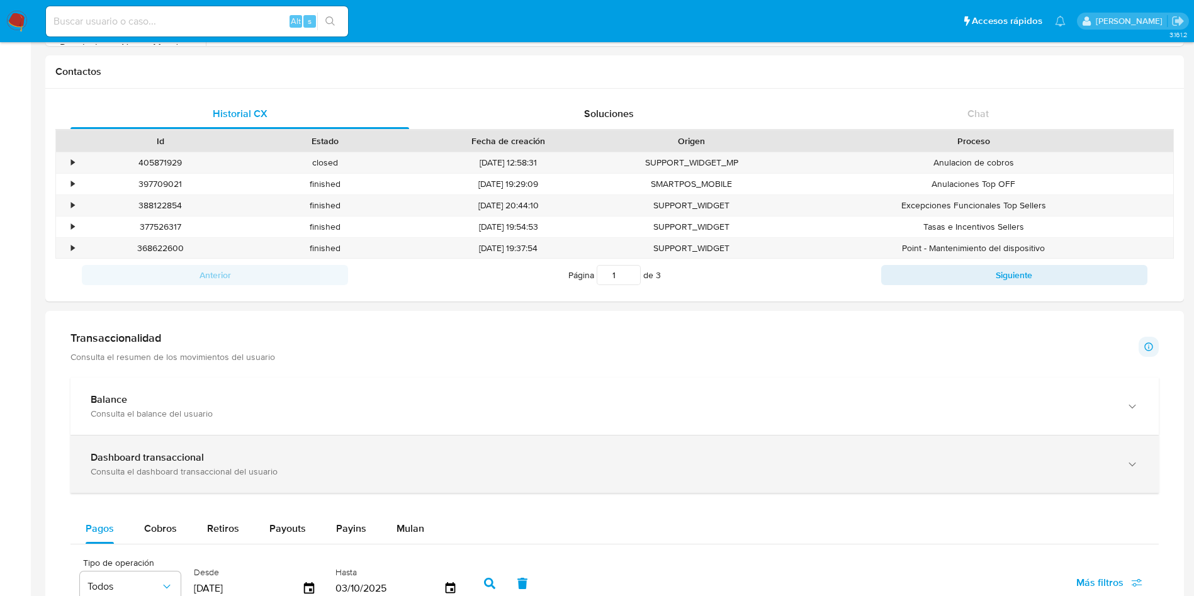
scroll to position [472, 0]
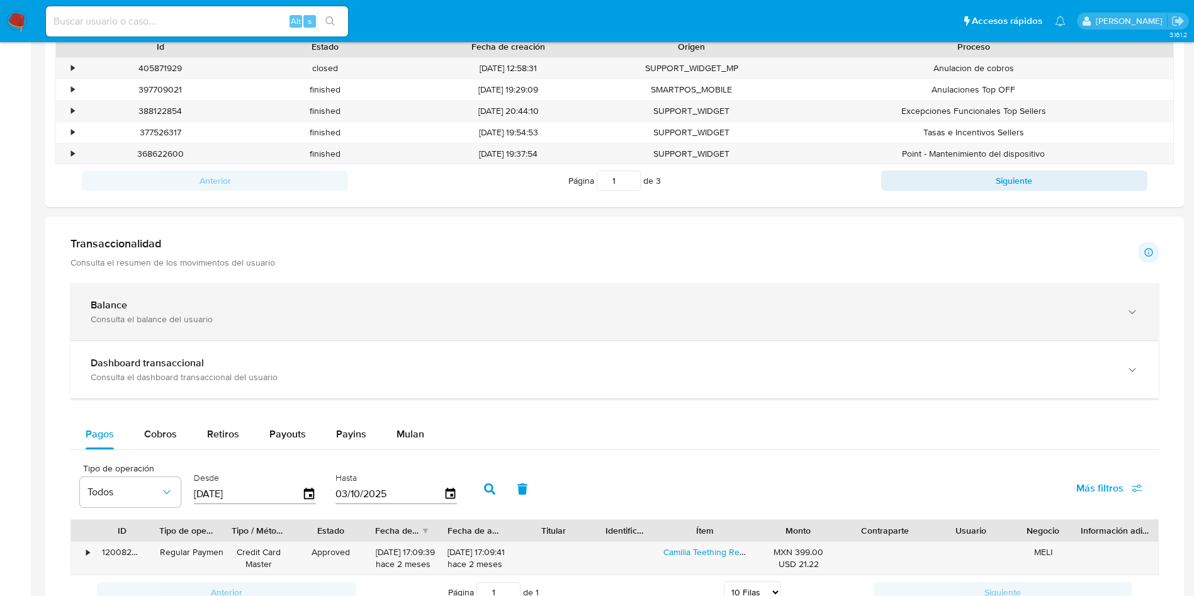
click at [568, 311] on div "Balance" at bounding box center [602, 305] width 1023 height 13
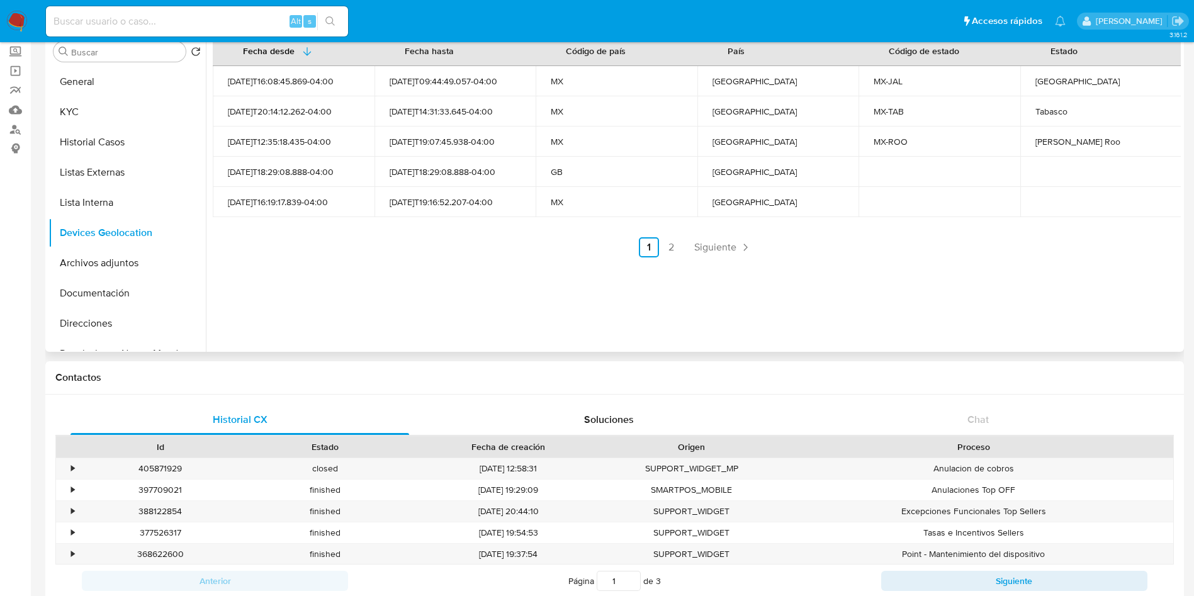
scroll to position [0, 0]
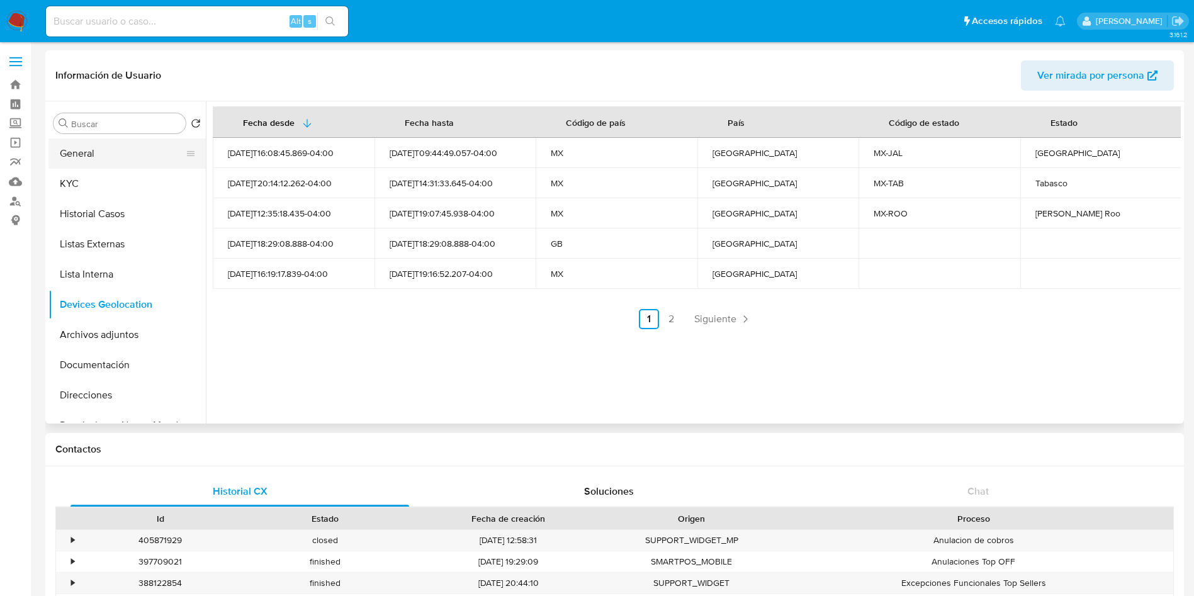
click at [107, 158] on button "General" at bounding box center [121, 154] width 147 height 30
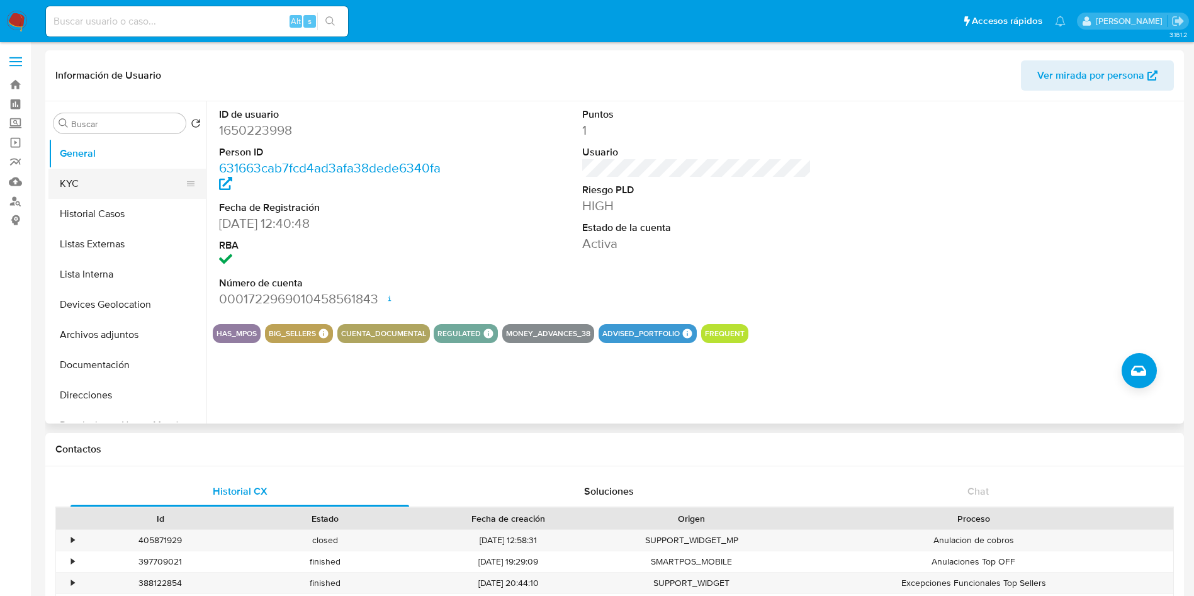
click at [110, 177] on button "KYC" at bounding box center [121, 184] width 147 height 30
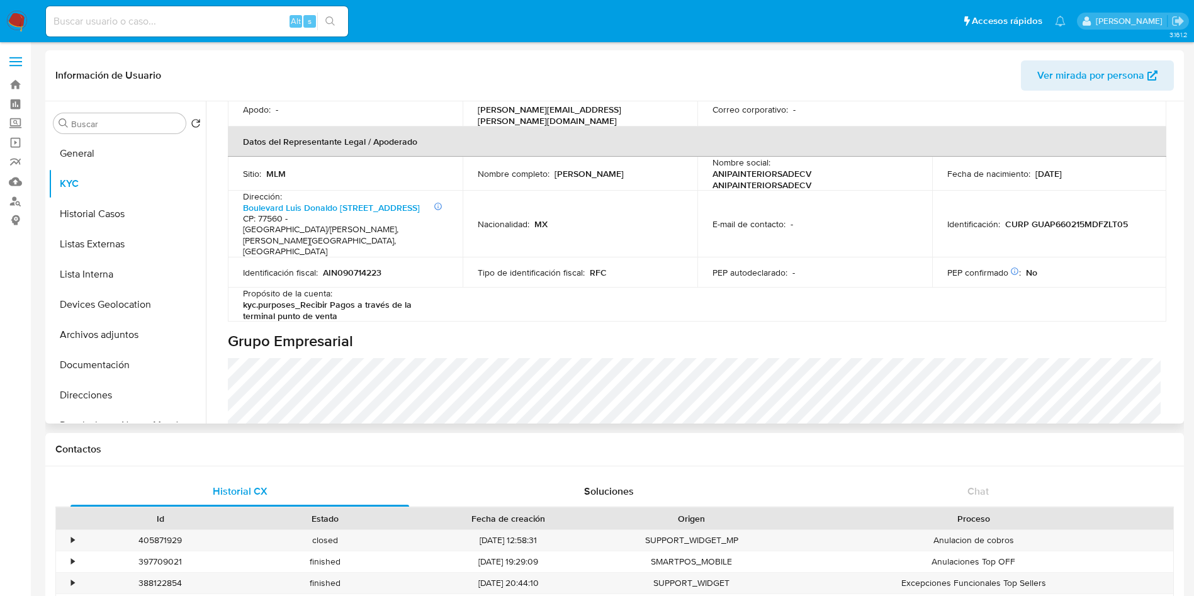
scroll to position [367, 0]
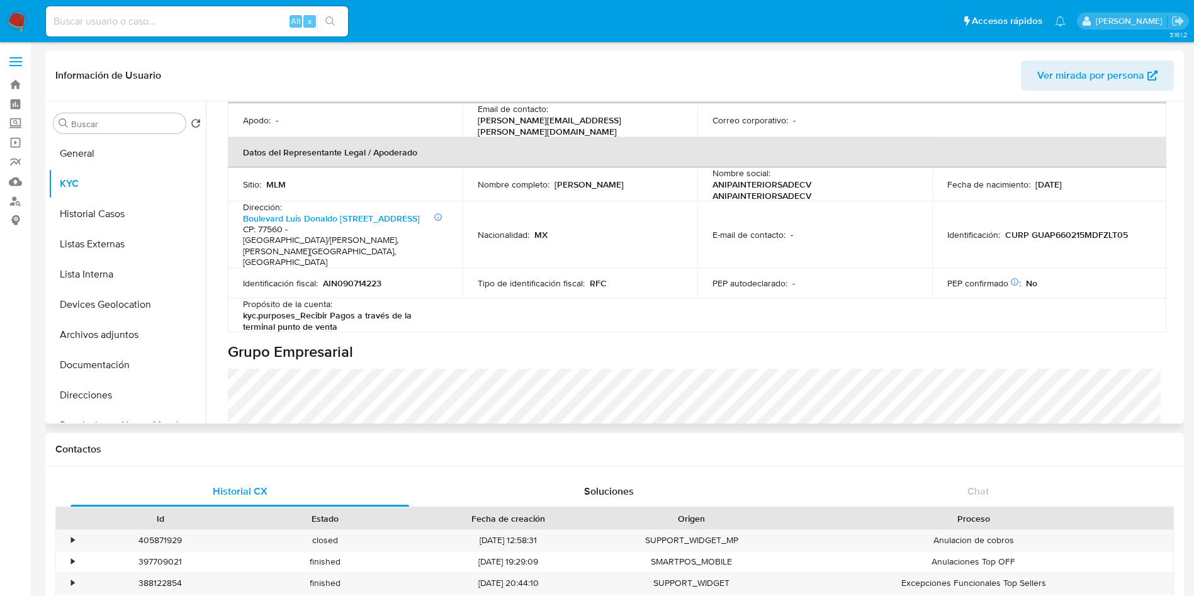
drag, startPoint x: 1182, startPoint y: 239, endPoint x: 1177, endPoint y: 231, distance: 9.6
click at [1177, 231] on div "Buscar Volver al orden por defecto General KYC Historial Casos Listas Externas …" at bounding box center [614, 262] width 1139 height 322
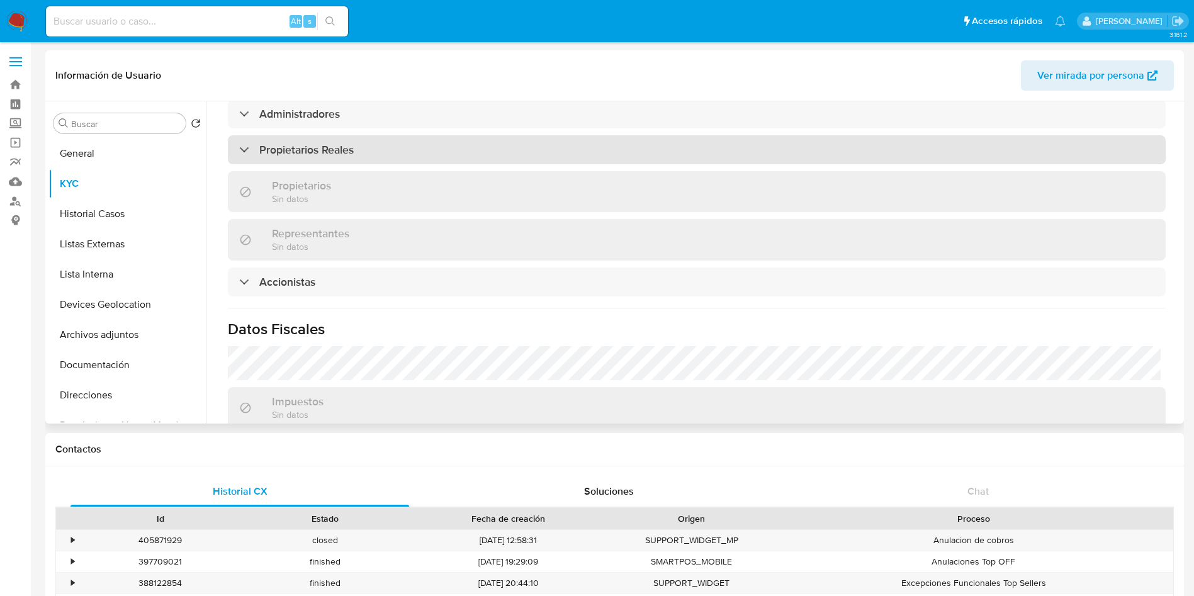
scroll to position [710, 0]
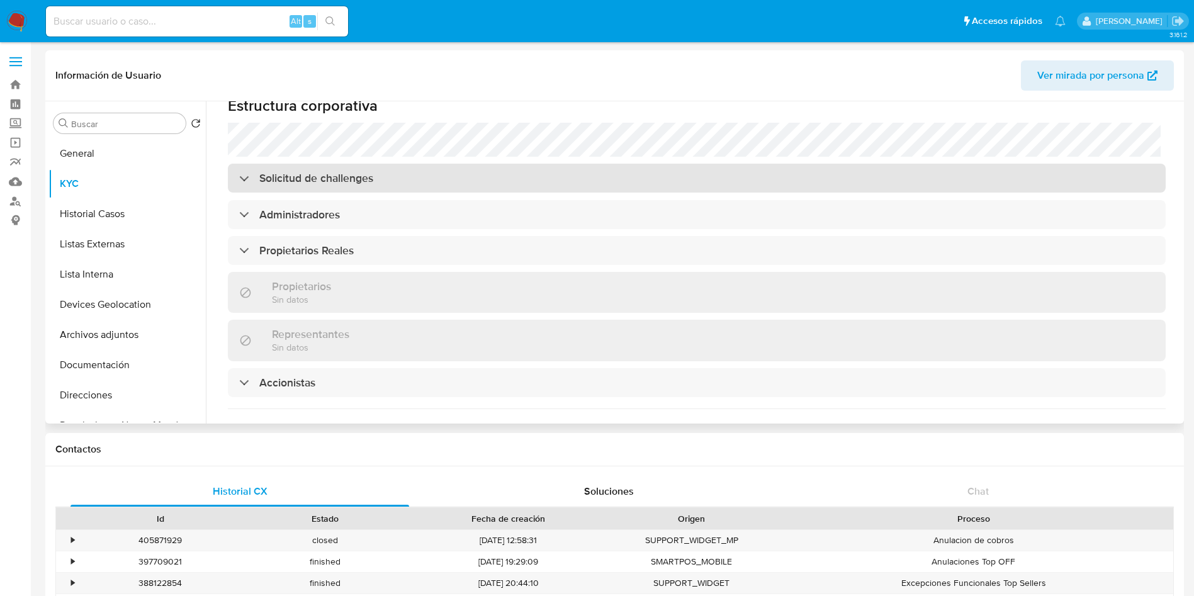
click at [464, 165] on div "Solicitud de challenges" at bounding box center [697, 178] width 938 height 29
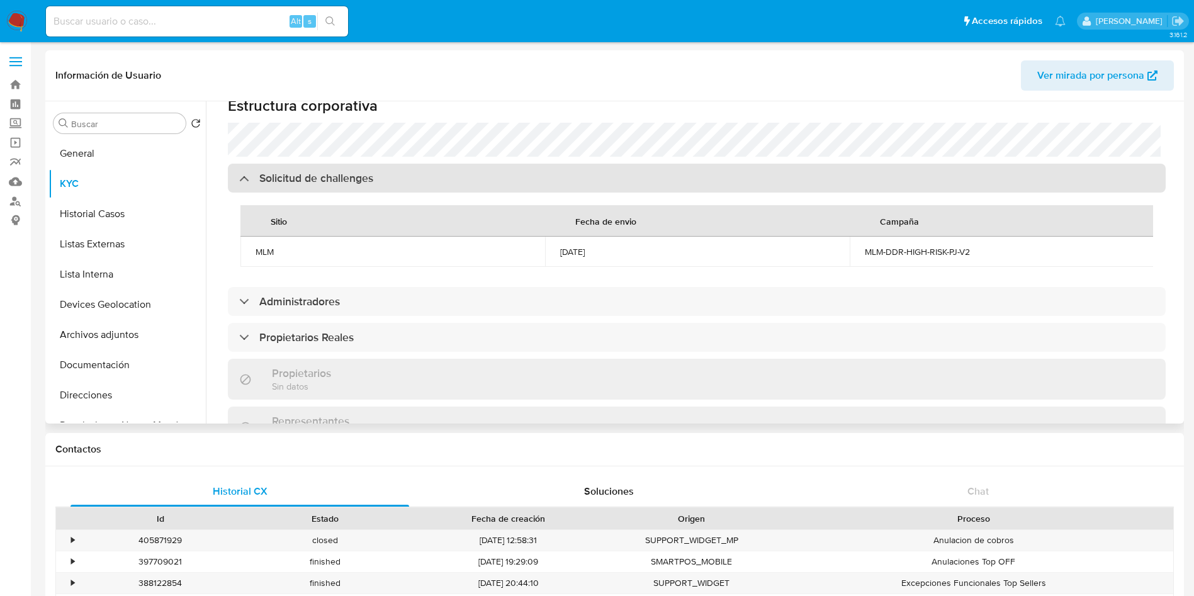
click at [464, 165] on div "Solicitud de challenges" at bounding box center [697, 178] width 938 height 29
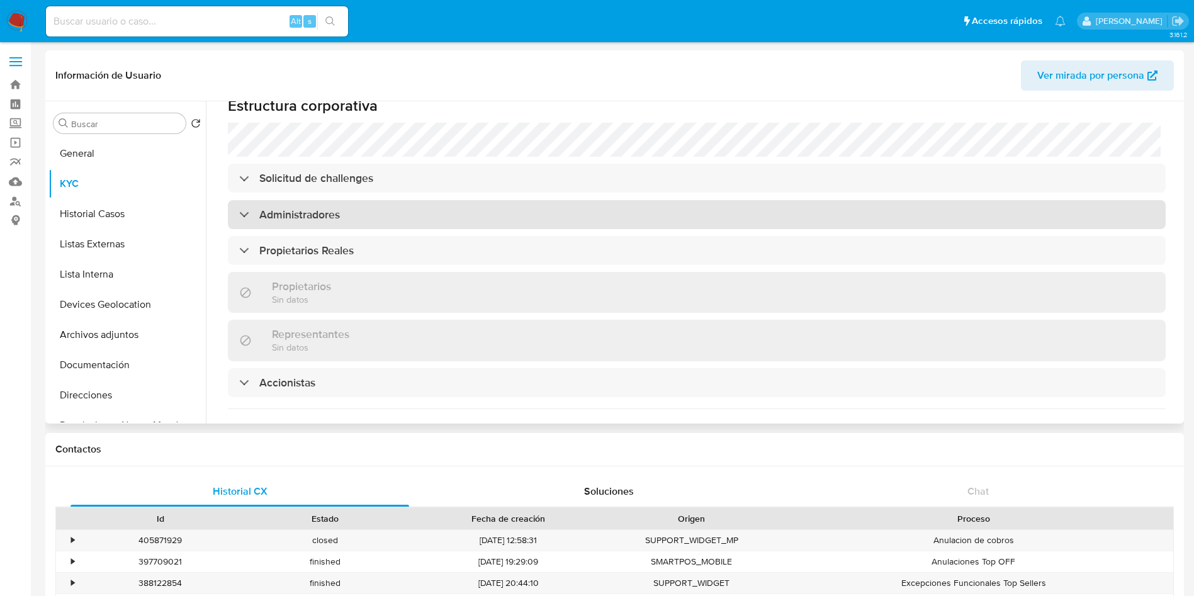
click at [451, 201] on div "Administradores" at bounding box center [697, 214] width 938 height 29
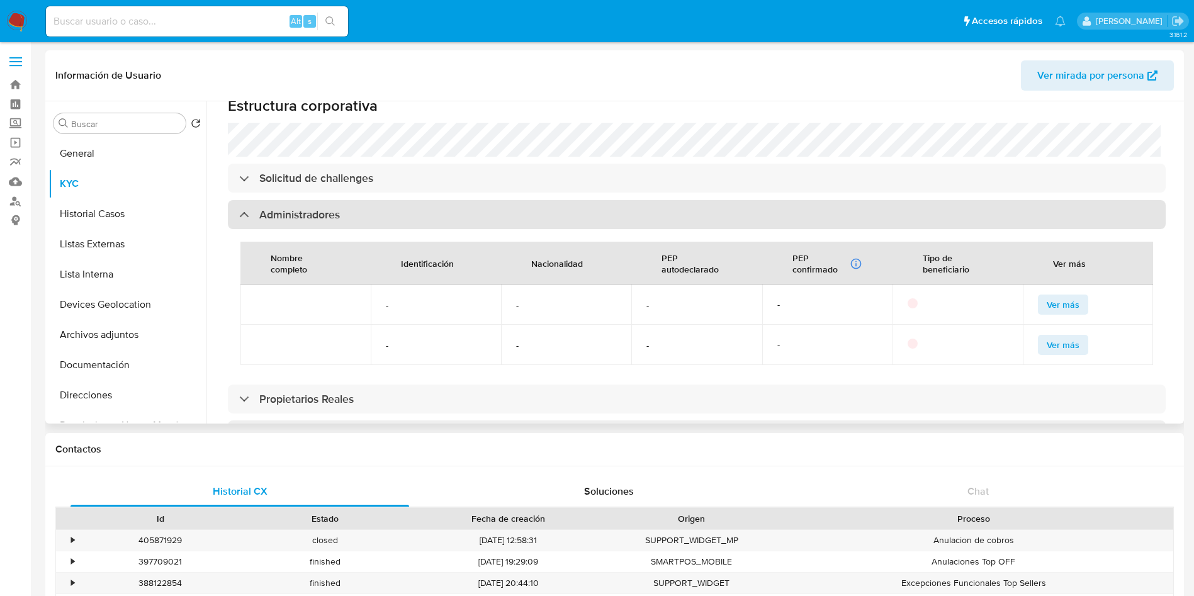
click at [512, 201] on div "Administradores" at bounding box center [697, 214] width 938 height 29
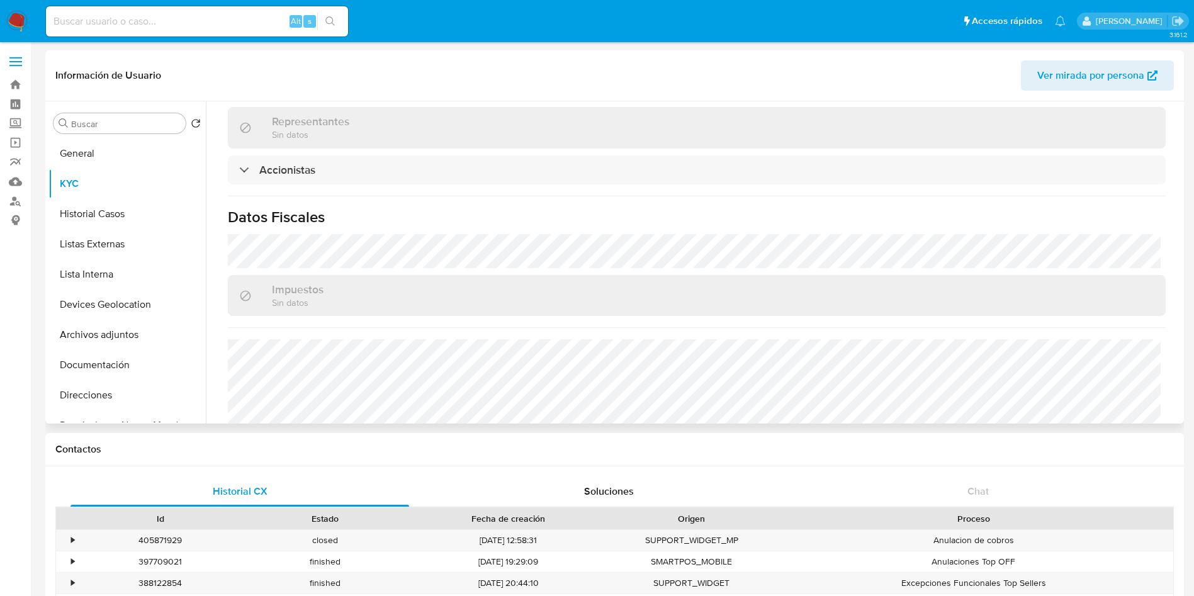
scroll to position [966, 0]
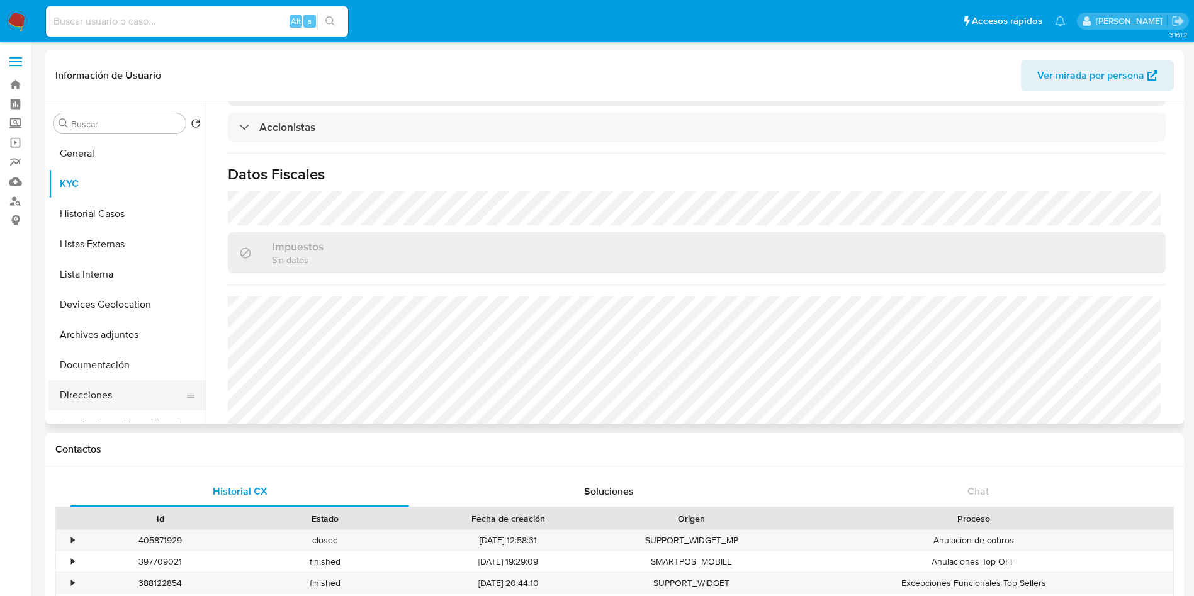
click at [132, 384] on button "Direcciones" at bounding box center [121, 395] width 147 height 30
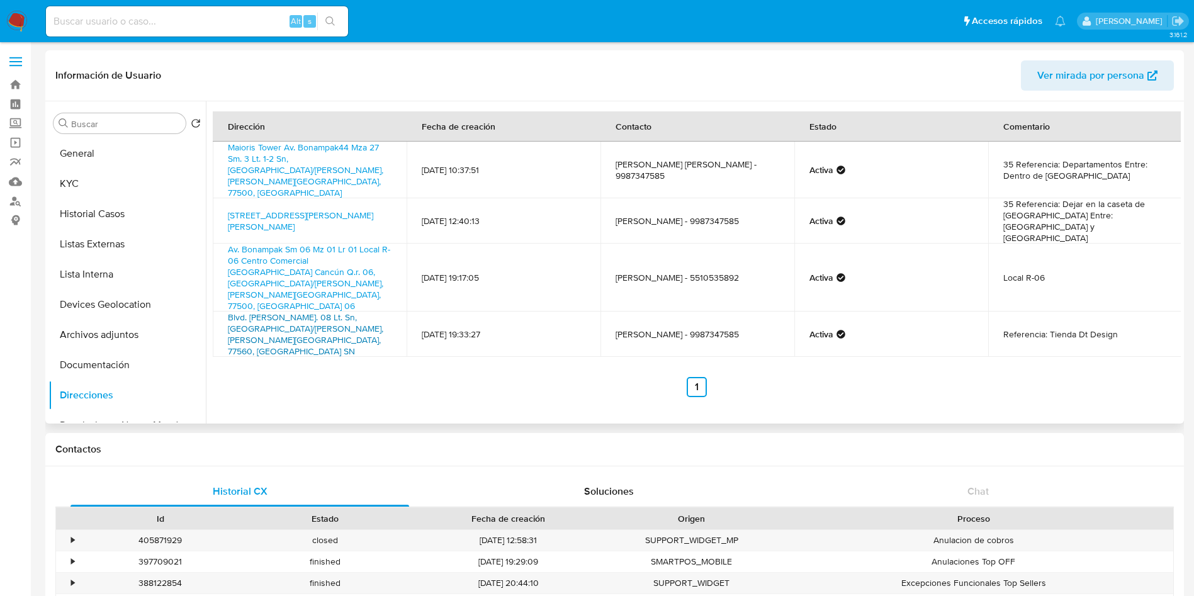
click at [308, 311] on link "Blvd. Luis Donaldo Colosio Mza. 08 Lt. Sn, Cancún/benito Juárez, Quintana Roo, …" at bounding box center [306, 334] width 156 height 47
drag, startPoint x: 130, startPoint y: 177, endPoint x: 192, endPoint y: 183, distance: 62.6
click at [130, 177] on button "KYC" at bounding box center [121, 184] width 147 height 30
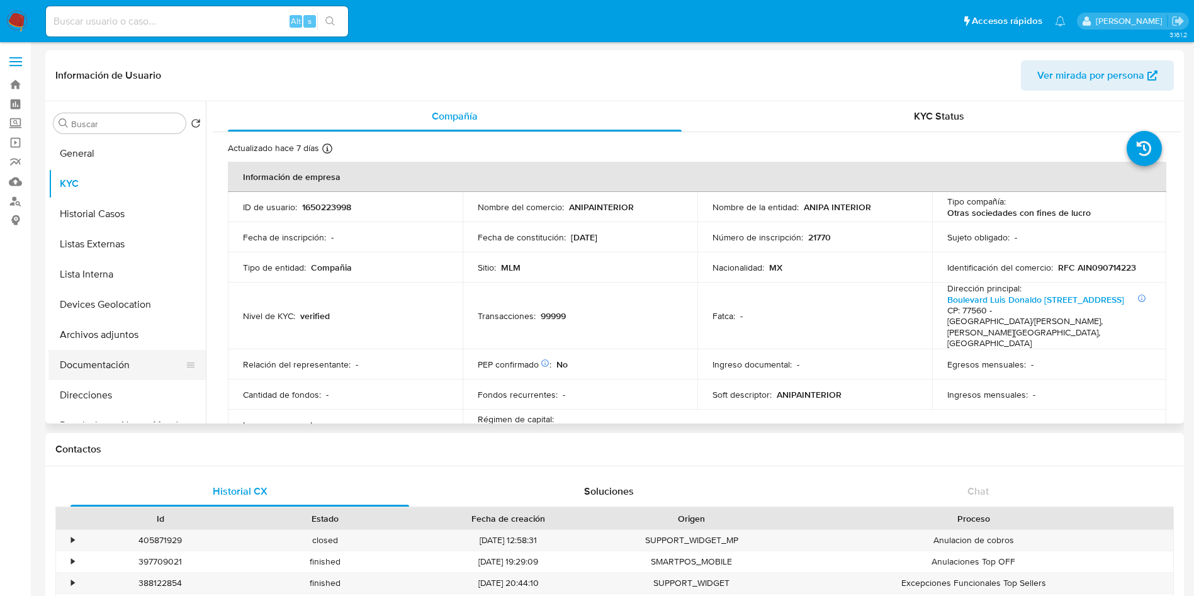
click at [121, 362] on button "Documentación" at bounding box center [121, 365] width 147 height 30
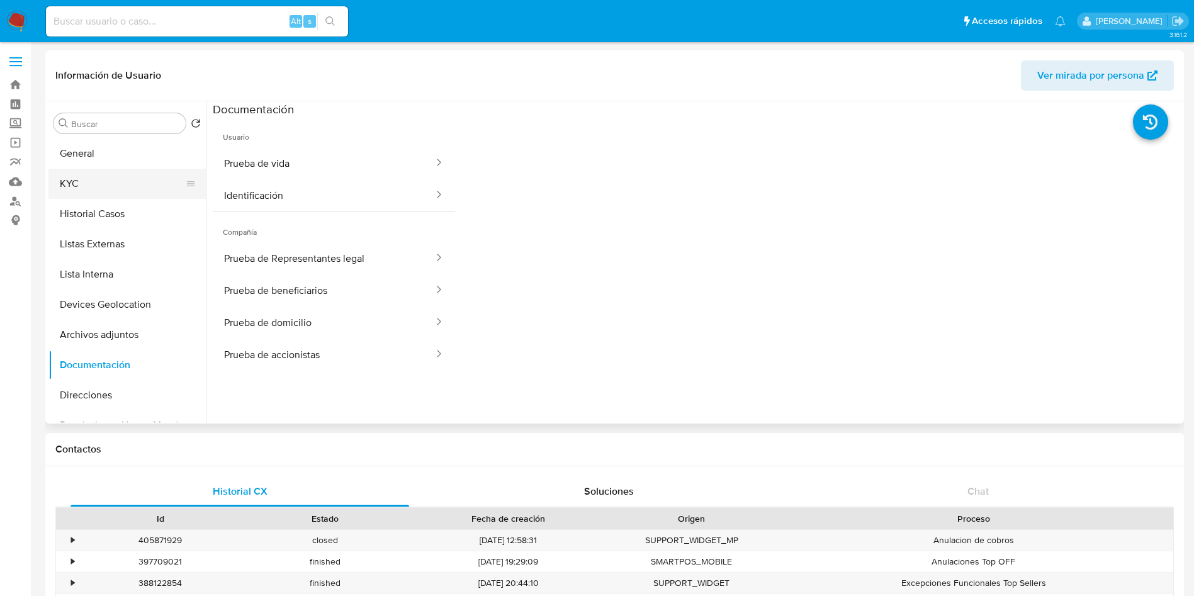
click at [111, 186] on button "KYC" at bounding box center [121, 184] width 147 height 30
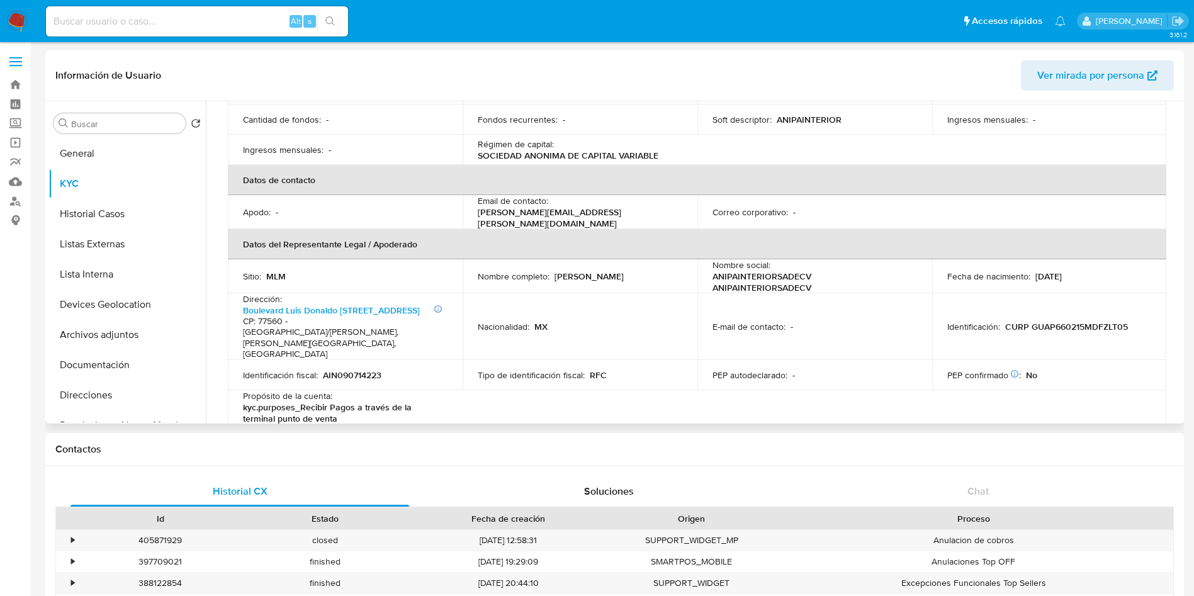
scroll to position [305, 0]
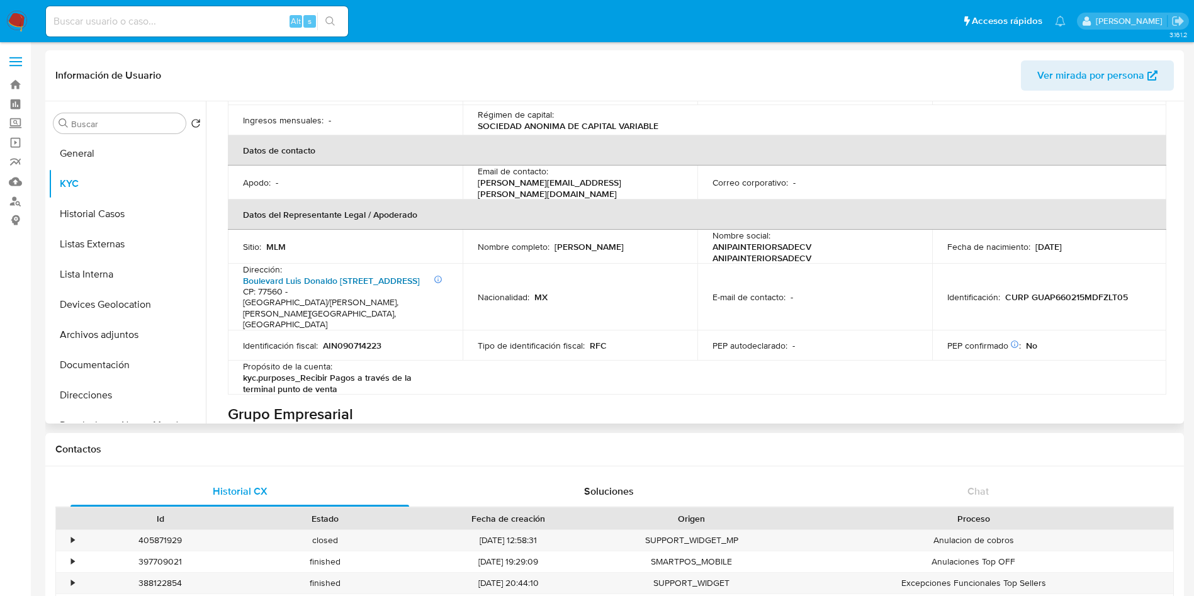
click at [383, 275] on link "Boulevard Luis Donaldo Colosio MZ 387, Supermanzana 297" at bounding box center [331, 281] width 177 height 13
click at [130, 216] on button "Historial Casos" at bounding box center [121, 214] width 147 height 30
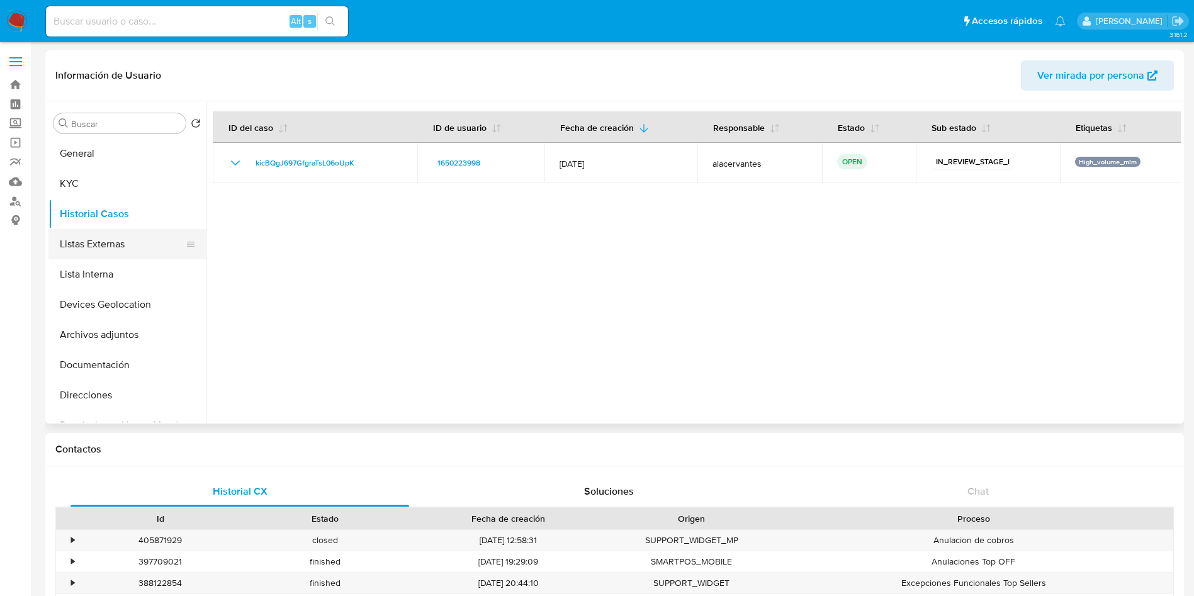
click at [94, 249] on button "Listas Externas" at bounding box center [121, 244] width 147 height 30
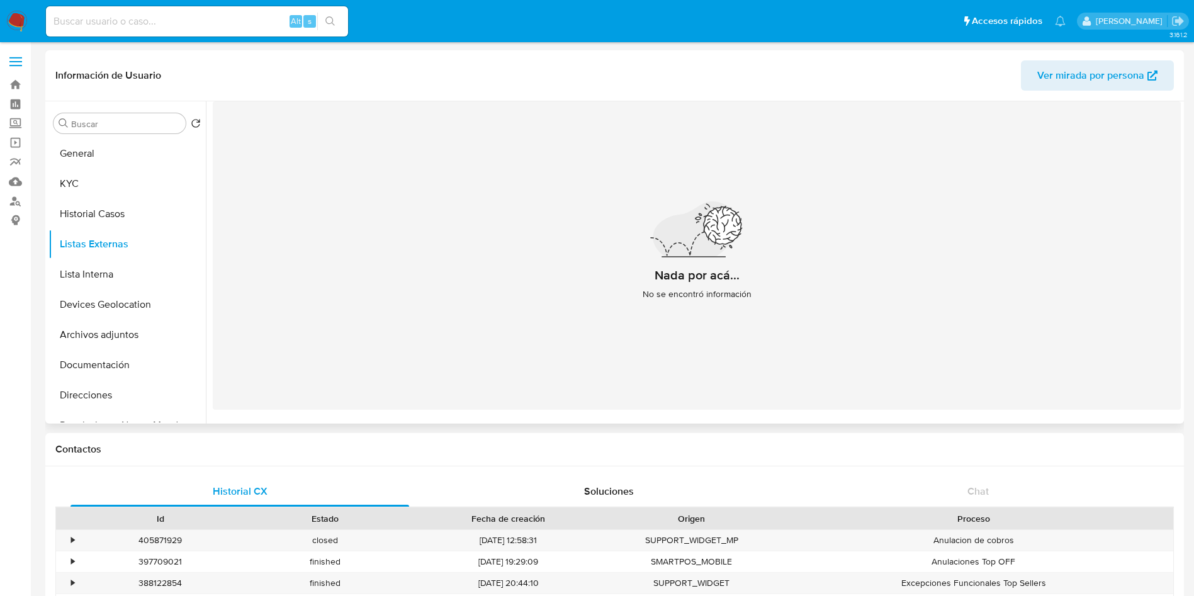
drag, startPoint x: 105, startPoint y: 271, endPoint x: 276, endPoint y: 253, distance: 172.9
click at [252, 253] on div "Buscar Volver al orden por defecto General KYC Historial Casos Listas Externas …" at bounding box center [614, 262] width 1133 height 322
click at [103, 267] on button "Lista Interna" at bounding box center [121, 274] width 147 height 30
click at [101, 305] on button "Devices Geolocation" at bounding box center [121, 305] width 147 height 30
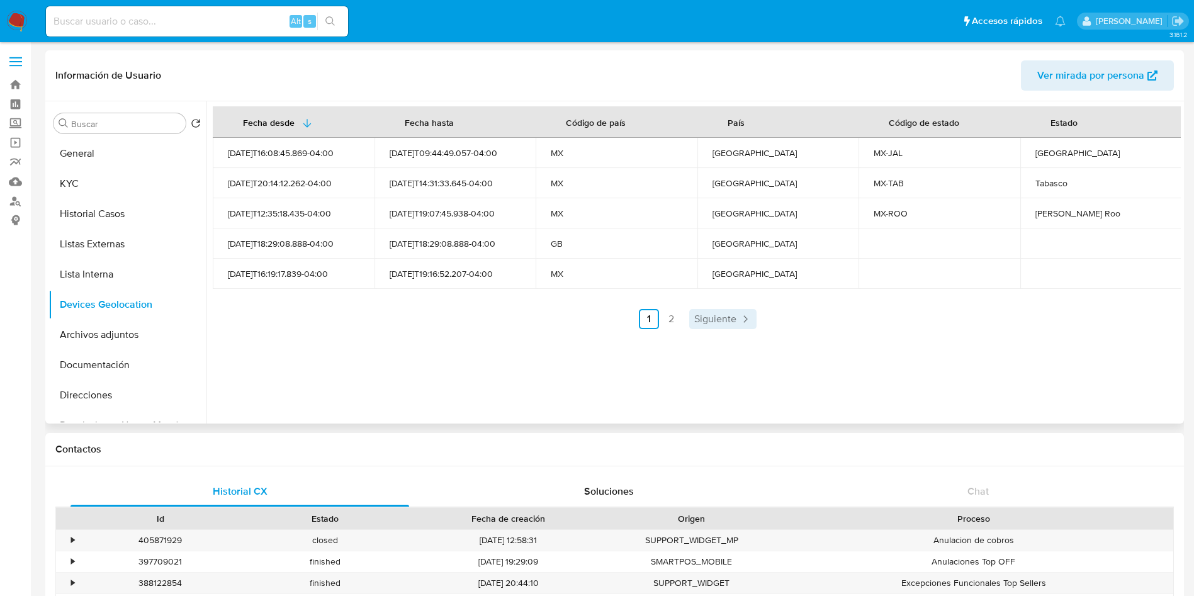
click at [723, 321] on span "Siguiente" at bounding box center [715, 319] width 42 height 10
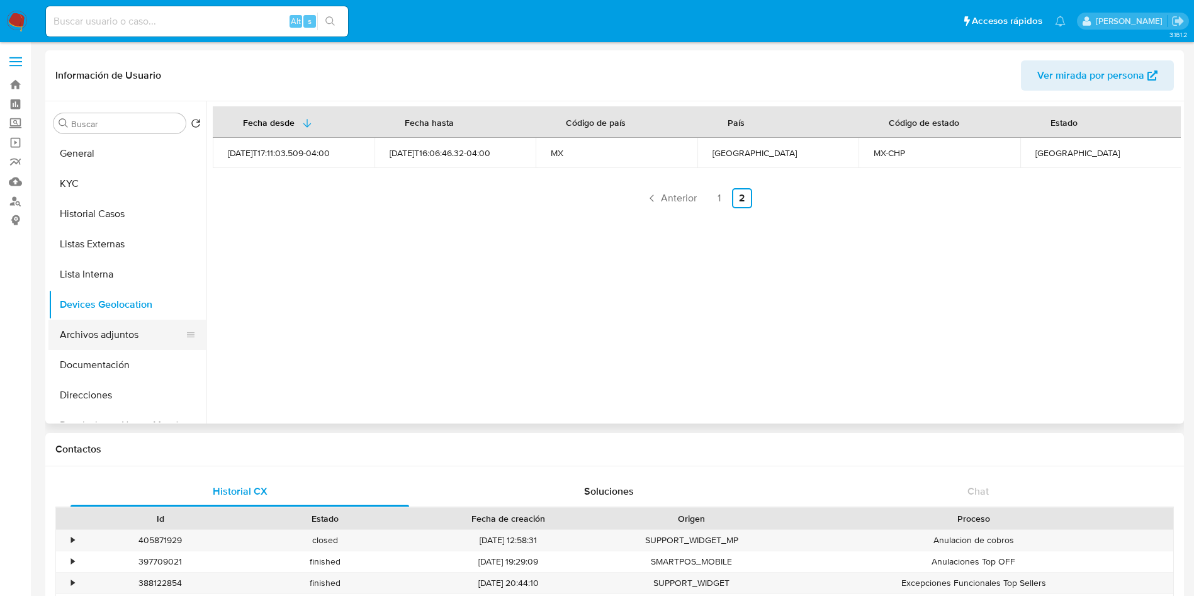
click at [119, 333] on button "Archivos adjuntos" at bounding box center [121, 335] width 147 height 30
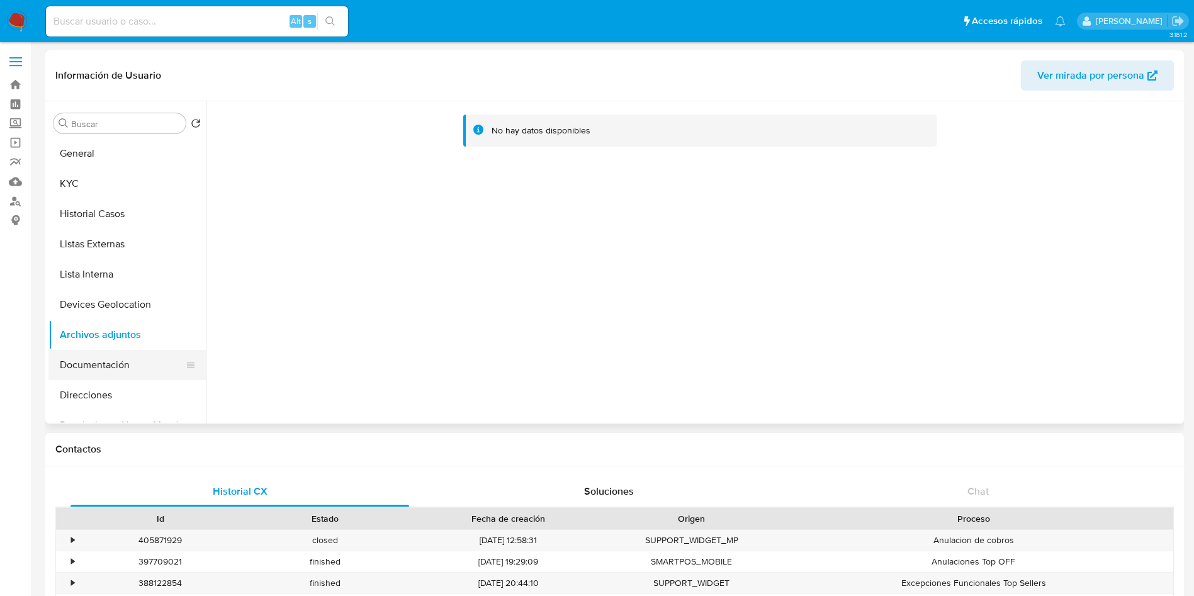
click at [122, 373] on button "Documentación" at bounding box center [121, 365] width 147 height 30
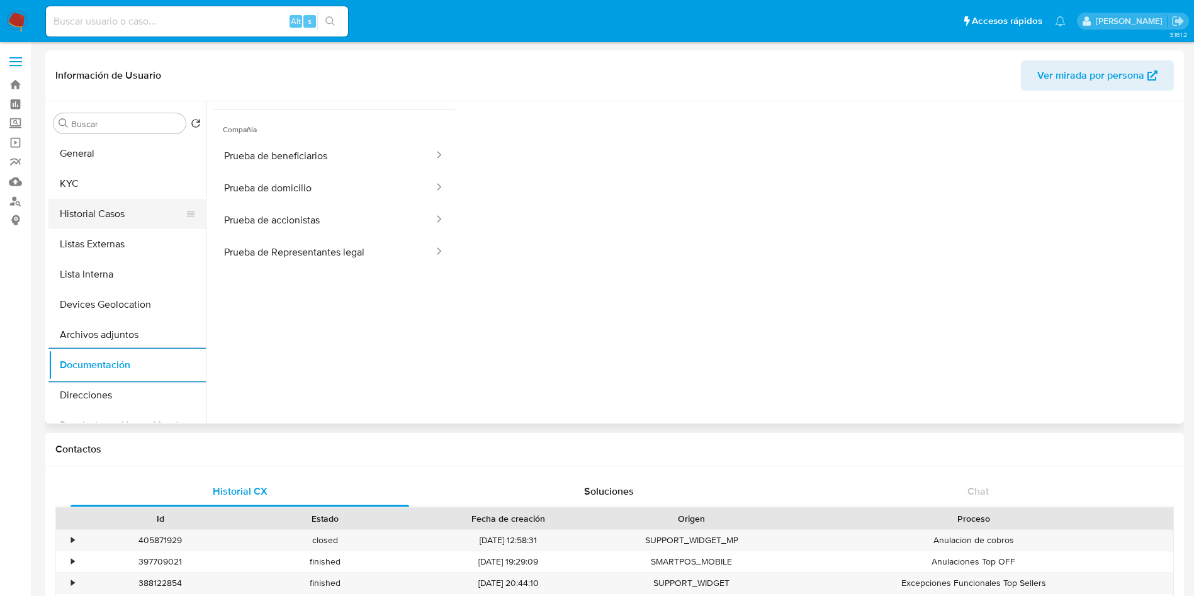
click at [116, 200] on button "Historial Casos" at bounding box center [121, 214] width 147 height 30
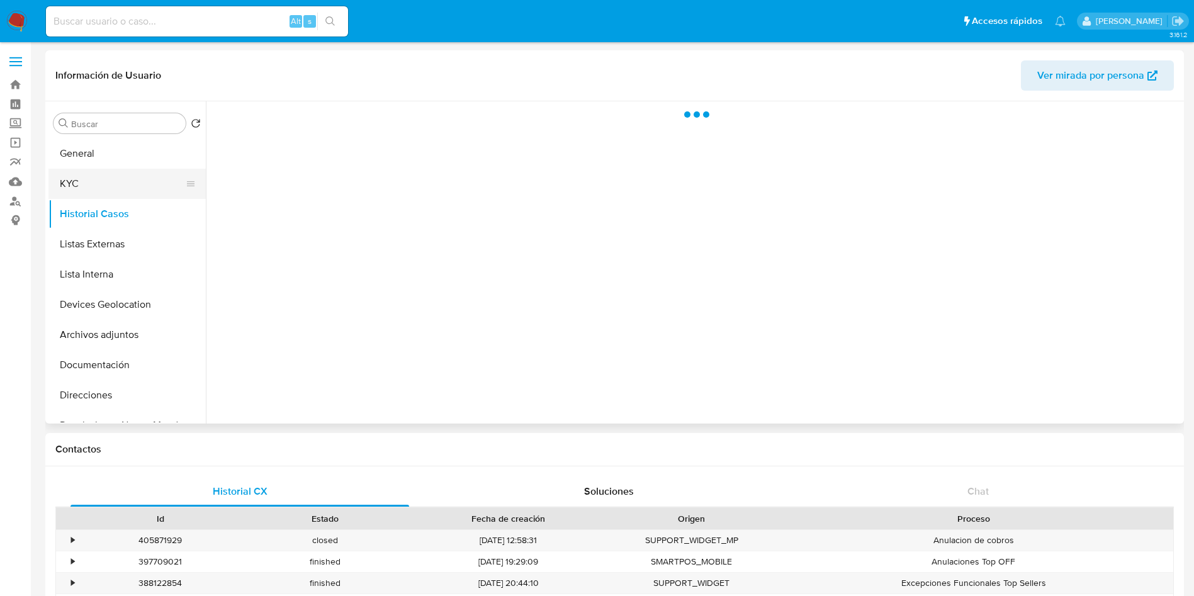
click at [112, 186] on button "KYC" at bounding box center [121, 184] width 147 height 30
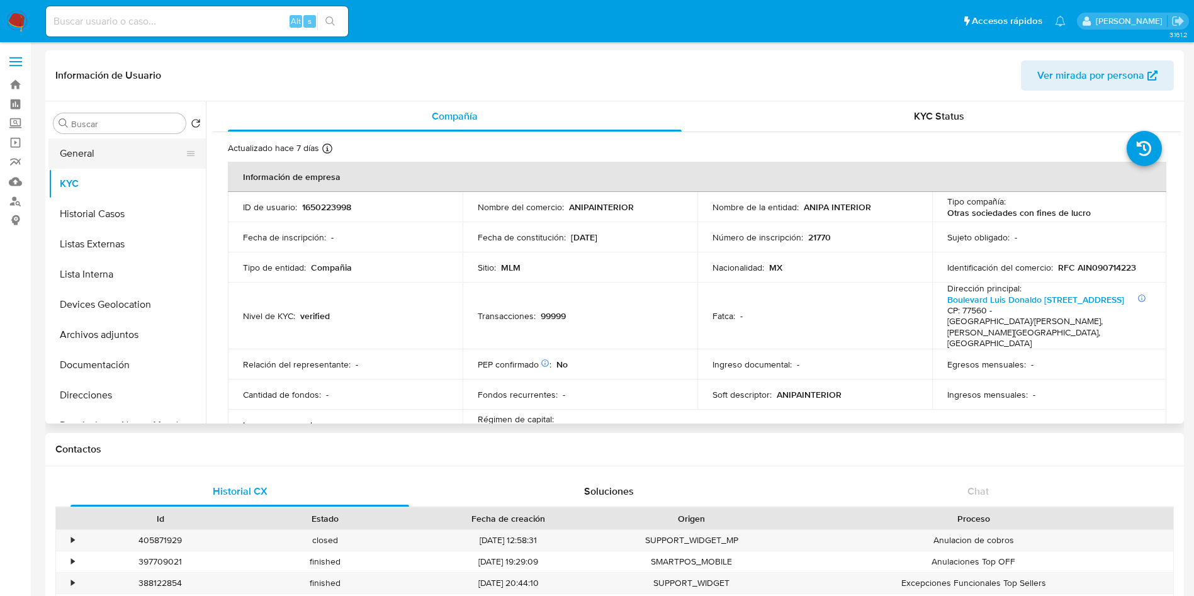
drag, startPoint x: 111, startPoint y: 142, endPoint x: 134, endPoint y: 150, distance: 24.1
click at [111, 142] on button "General" at bounding box center [121, 154] width 147 height 30
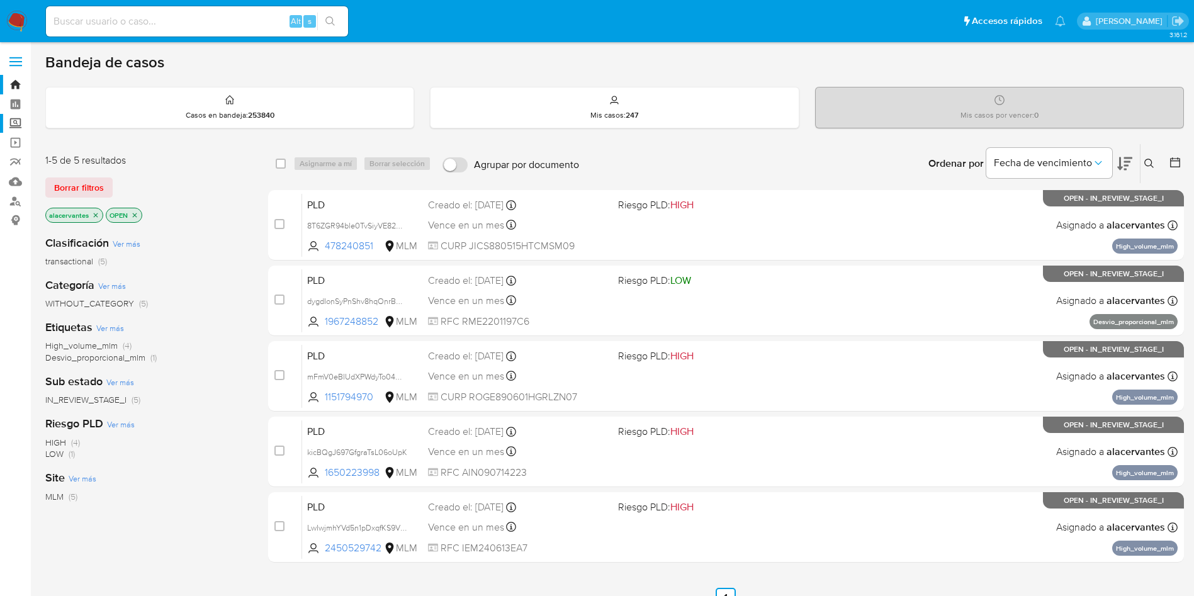
click at [18, 131] on label "Screening" at bounding box center [75, 124] width 150 height 20
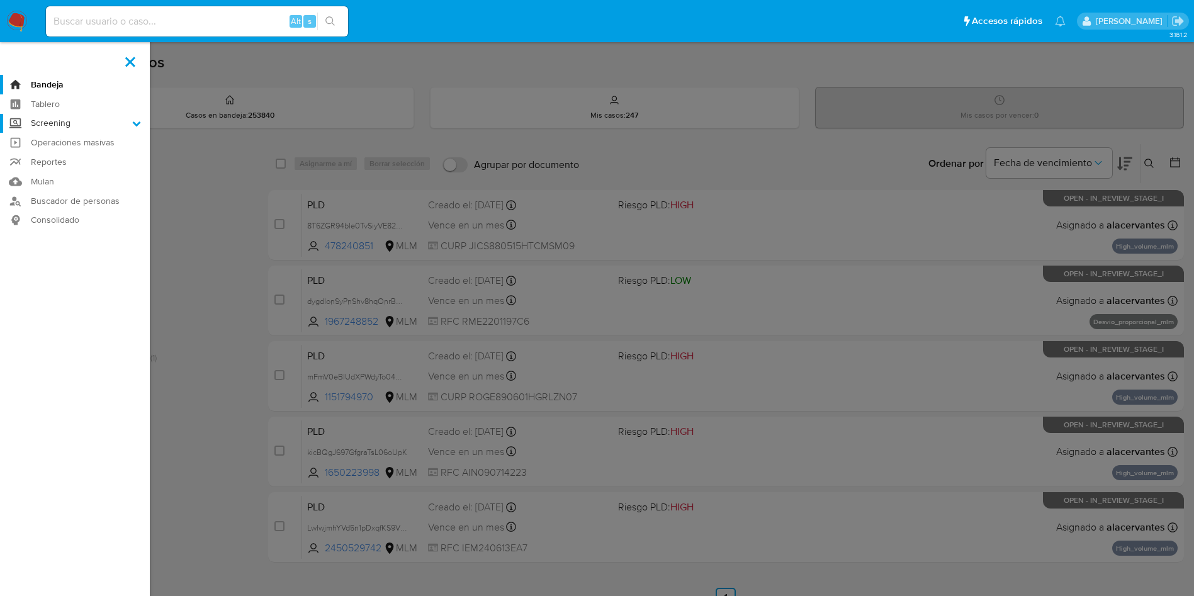
click at [0, 0] on input "Screening" at bounding box center [0, 0] width 0 height 0
click at [54, 175] on link "Herramientas" at bounding box center [75, 173] width 150 height 16
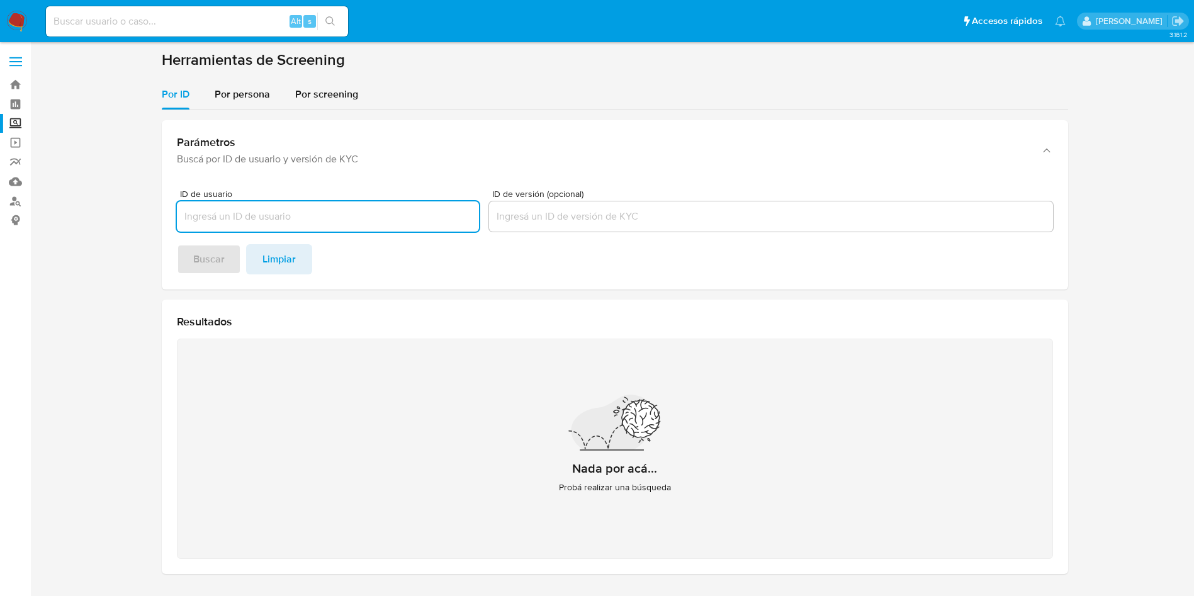
click at [252, 113] on div "Parámetros Buscá por ID de usuario y versión de KYC ID de usuario ID de versión…" at bounding box center [615, 347] width 907 height 474
click at [247, 106] on div "Por persona" at bounding box center [242, 94] width 55 height 30
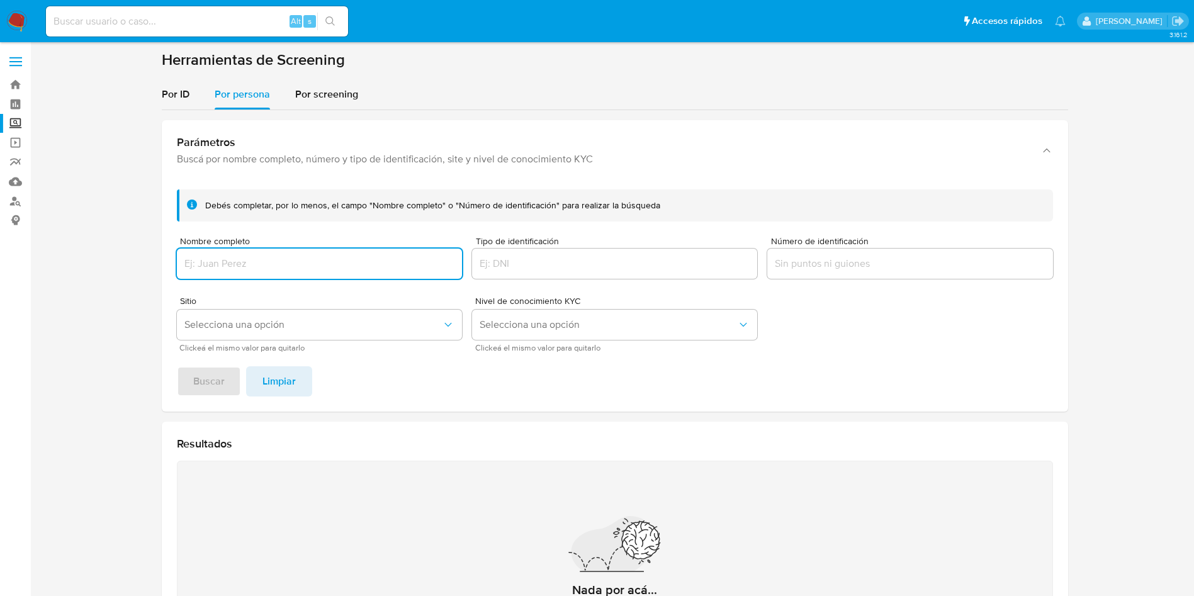
click at [278, 267] on input "Nombre completo" at bounding box center [319, 264] width 285 height 16
click at [177, 366] on button "Buscar" at bounding box center [209, 381] width 64 height 30
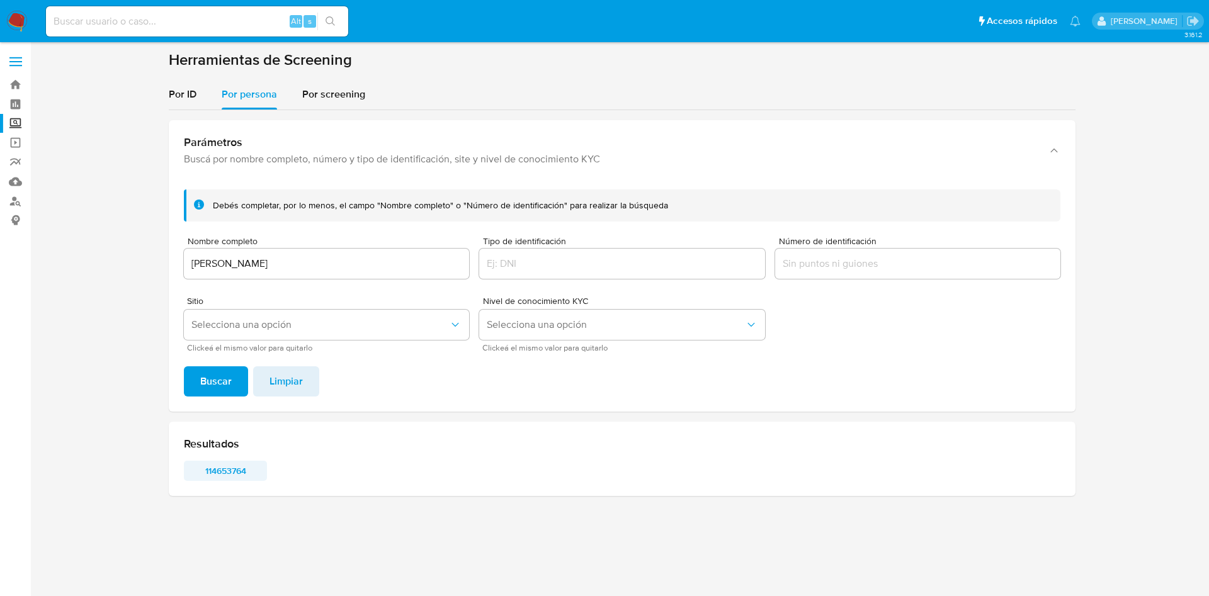
click at [225, 468] on span "114653764" at bounding box center [225, 471] width 65 height 18
click at [283, 268] on input "PATRICIA GUIZA ALTAMIRANO" at bounding box center [326, 264] width 285 height 16
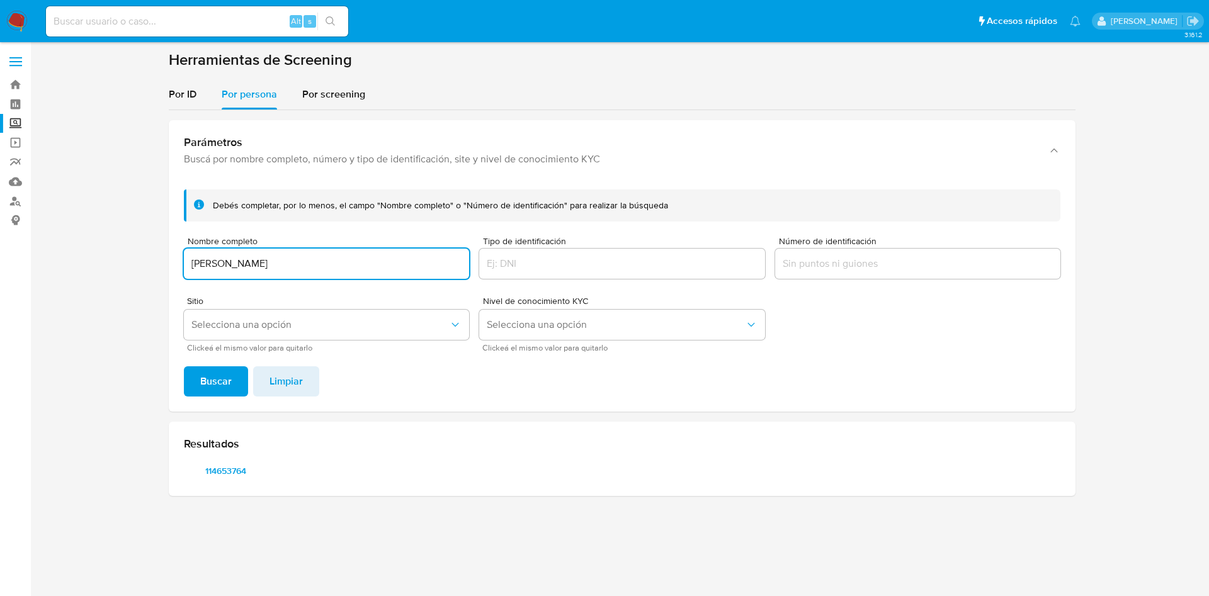
click at [283, 269] on input "PATRICIA GUIZA ALTAMIRANO" at bounding box center [326, 264] width 285 height 16
click at [283, 270] on input "PATRICIA GUIZA ALTAMIRANO" at bounding box center [326, 264] width 285 height 16
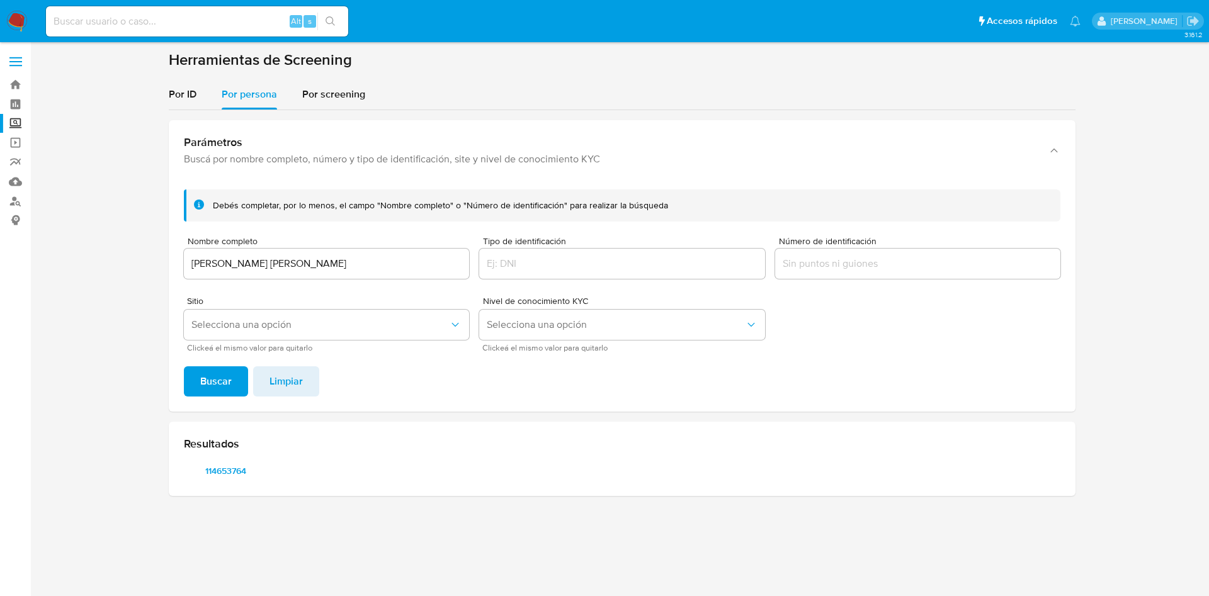
click at [255, 252] on div "PATRICIA GUIZA ALTMARIA LUISA ALTAMIRANO JIMENEZAMIRANO" at bounding box center [326, 264] width 285 height 30
click at [263, 258] on input "PATRICIA GUIZA ALTMARIA LUISA ALTAMIRANO JIMENEZAMIRANO" at bounding box center [326, 264] width 285 height 16
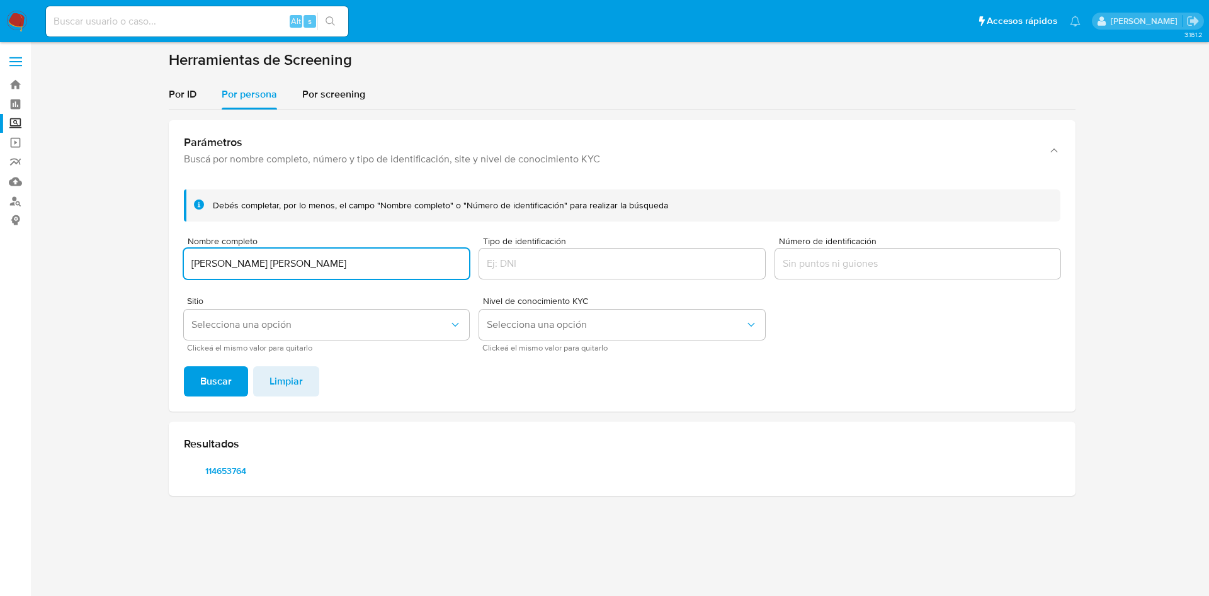
click at [263, 258] on input "PATRICIA GUIZA ALTMARIA LUISA ALTAMIRANO JIMENEZAMIRANO" at bounding box center [326, 264] width 285 height 16
type input "MARIA LUISA ALTAMIRANO JIMENEZ"
click at [184, 366] on button "Buscar" at bounding box center [216, 381] width 64 height 30
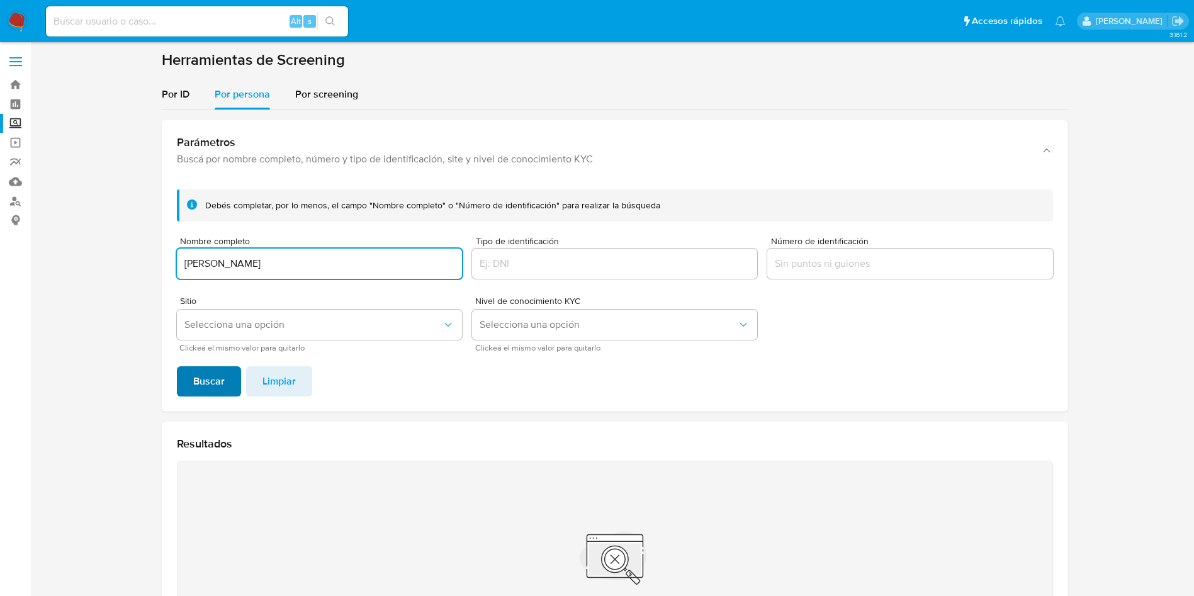
click at [218, 382] on span "Buscar" at bounding box center [208, 382] width 31 height 28
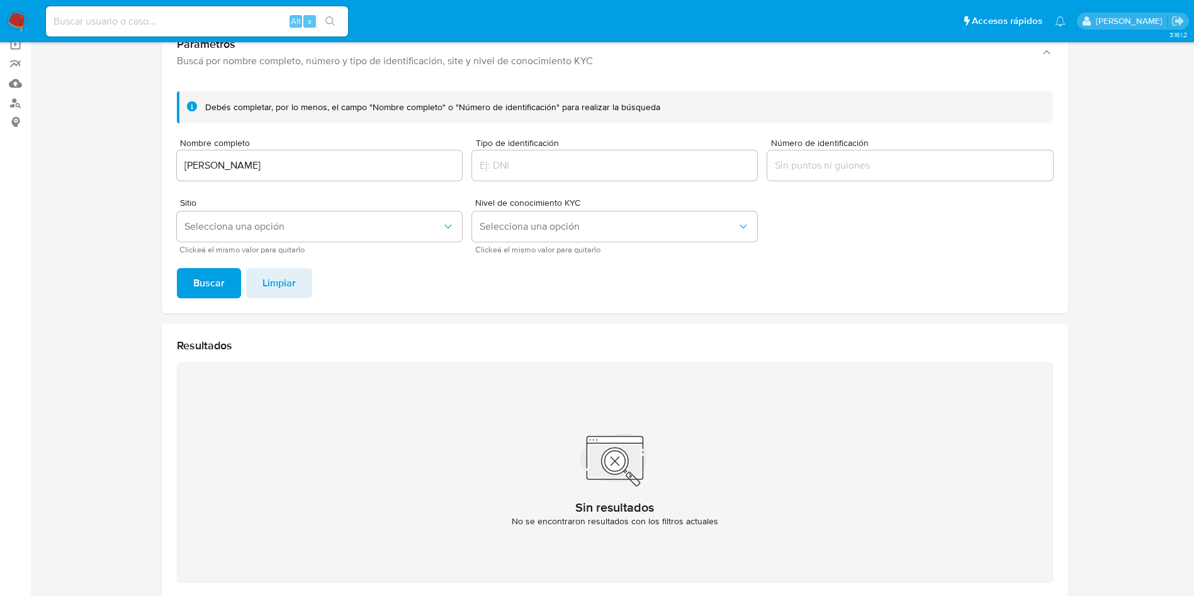
scroll to position [69, 0]
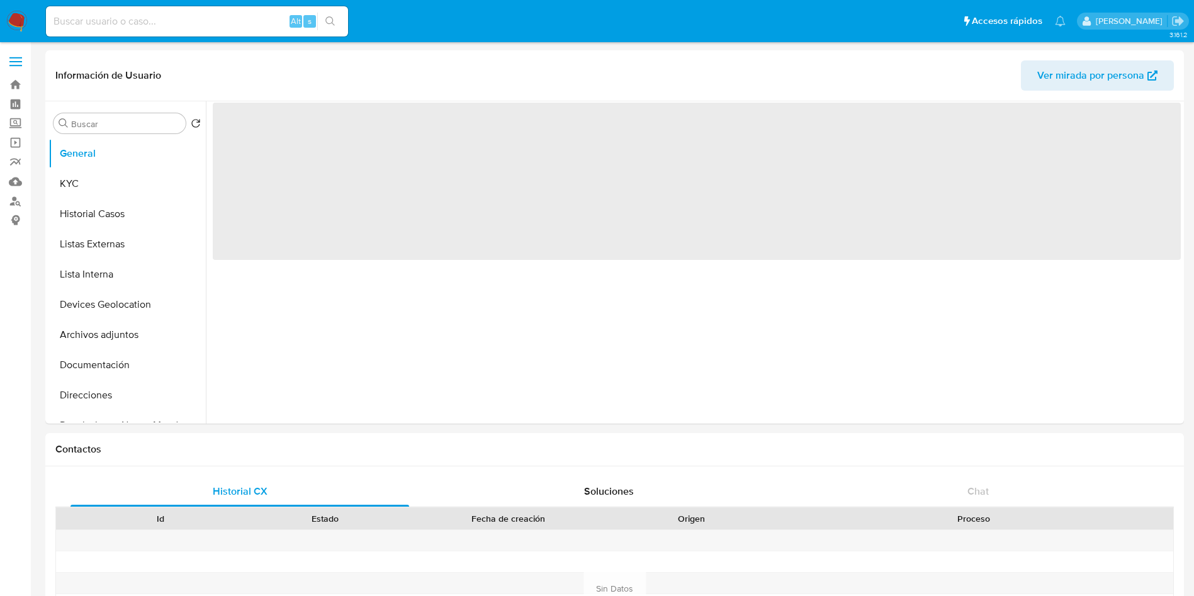
select select "10"
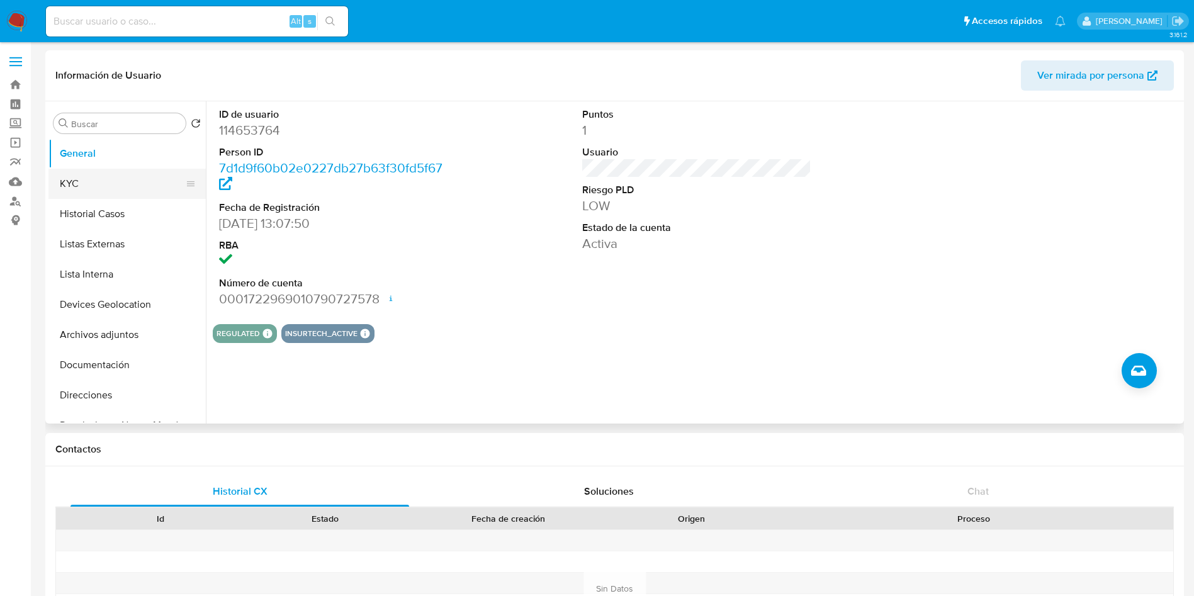
click at [94, 188] on button "KYC" at bounding box center [121, 184] width 147 height 30
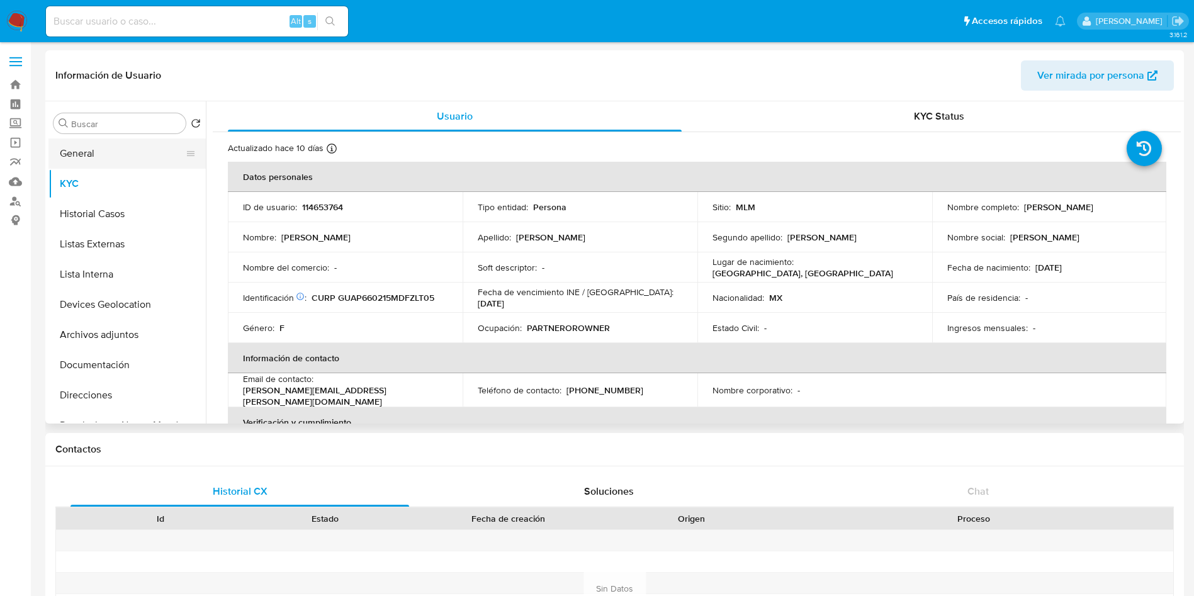
click at [102, 167] on button "General" at bounding box center [121, 154] width 147 height 30
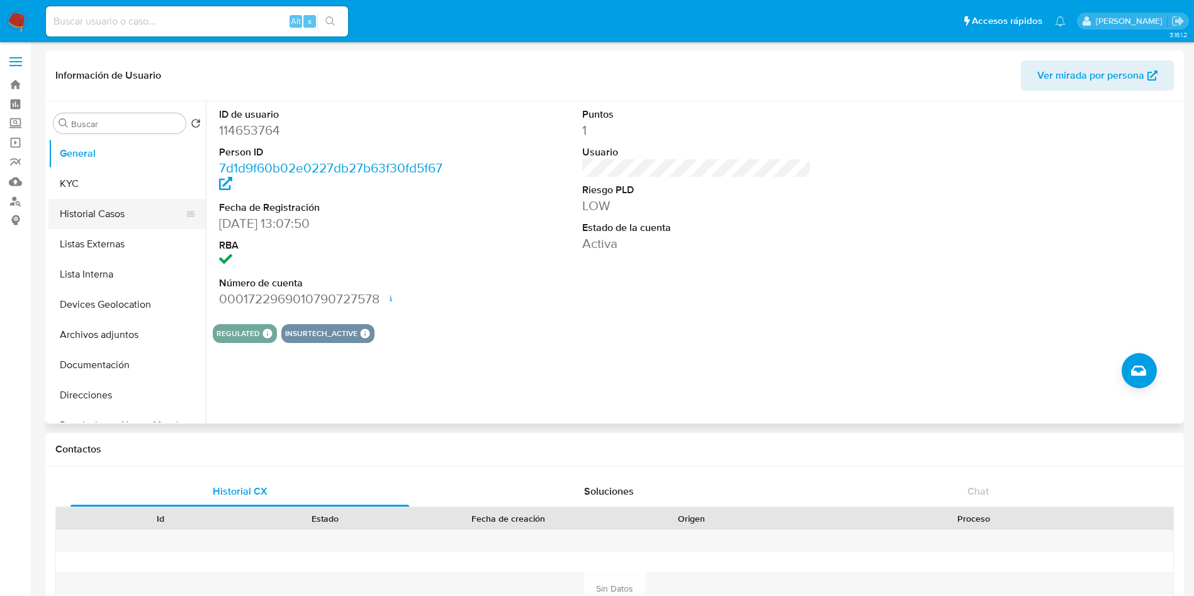
click at [133, 228] on button "Historial Casos" at bounding box center [121, 214] width 147 height 30
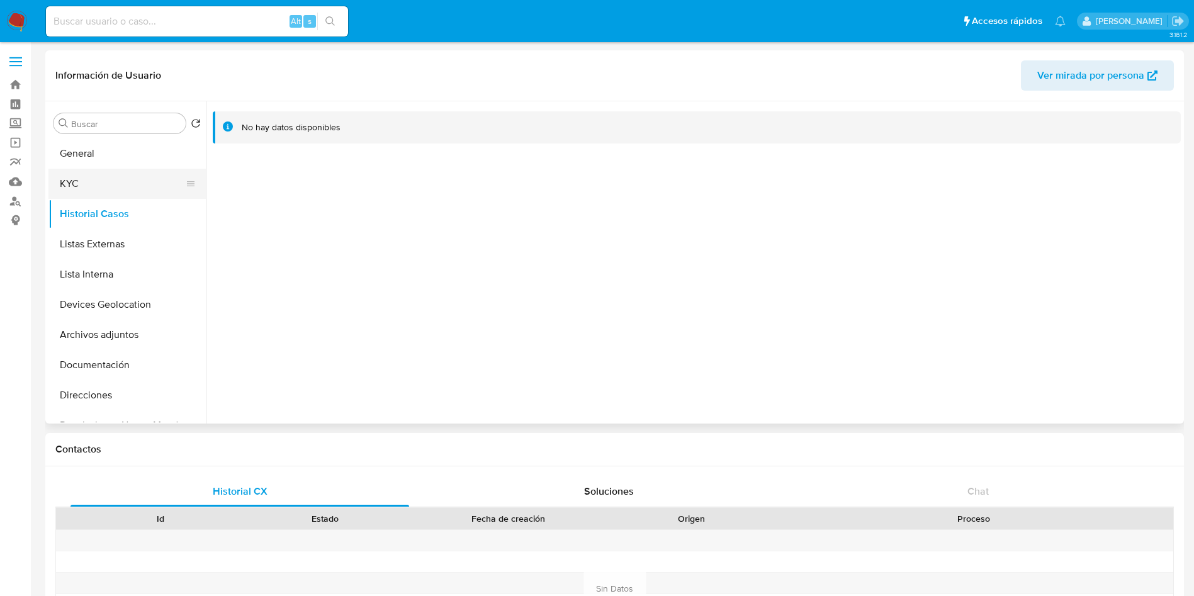
click at [117, 173] on button "KYC" at bounding box center [121, 184] width 147 height 30
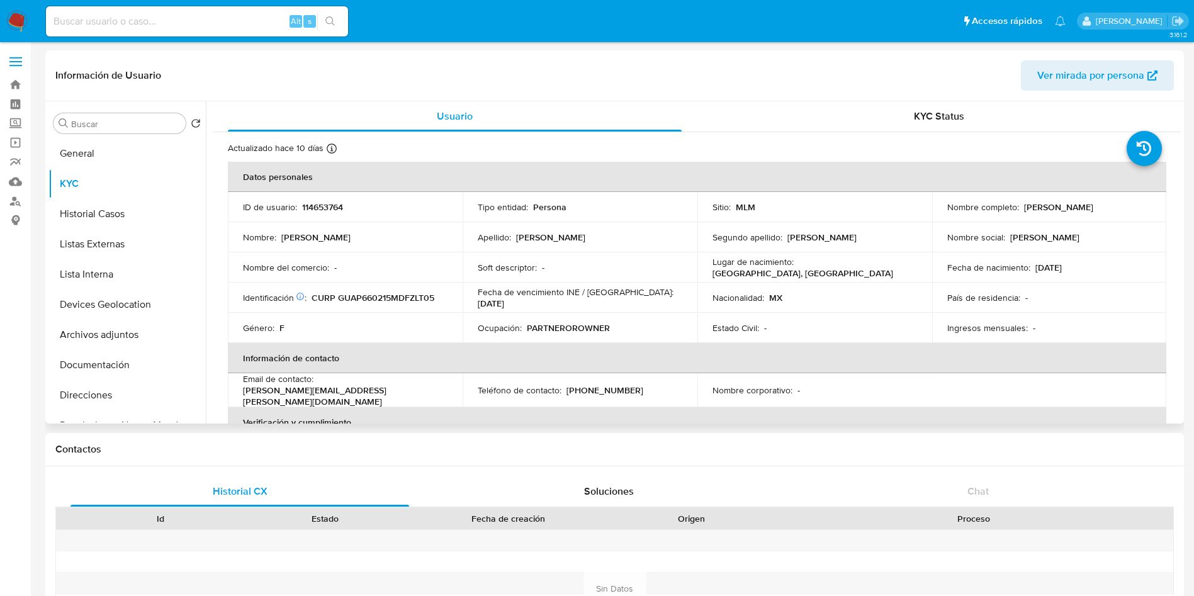
click at [329, 208] on p "114653764" at bounding box center [322, 206] width 41 height 11
copy p "114653764"
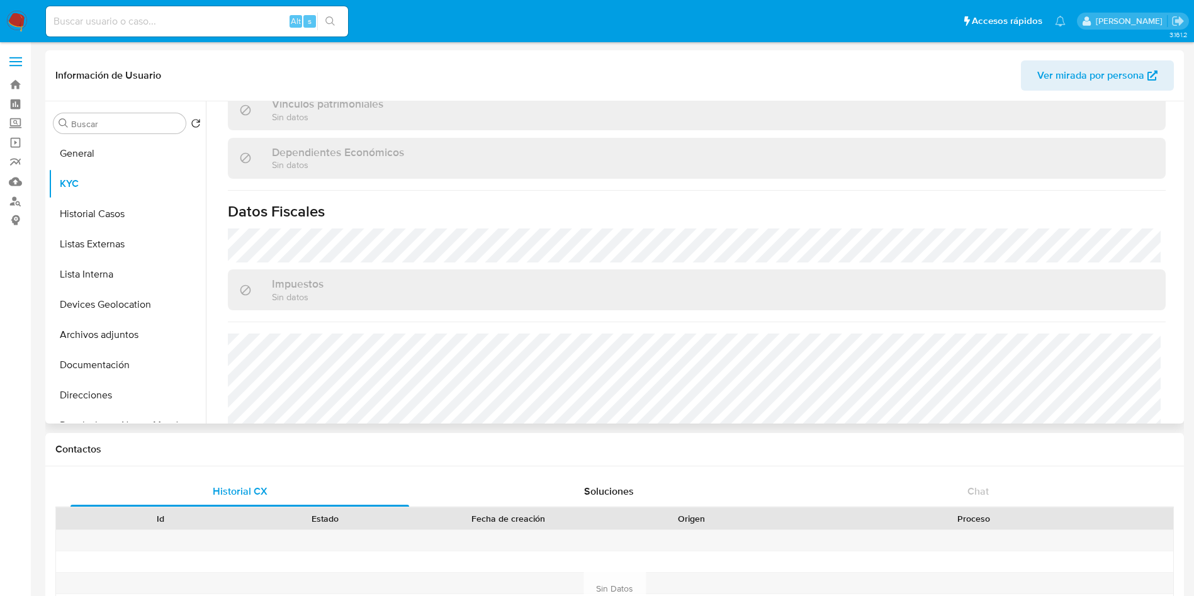
scroll to position [779, 0]
